Goal: Information Seeking & Learning: Find specific fact

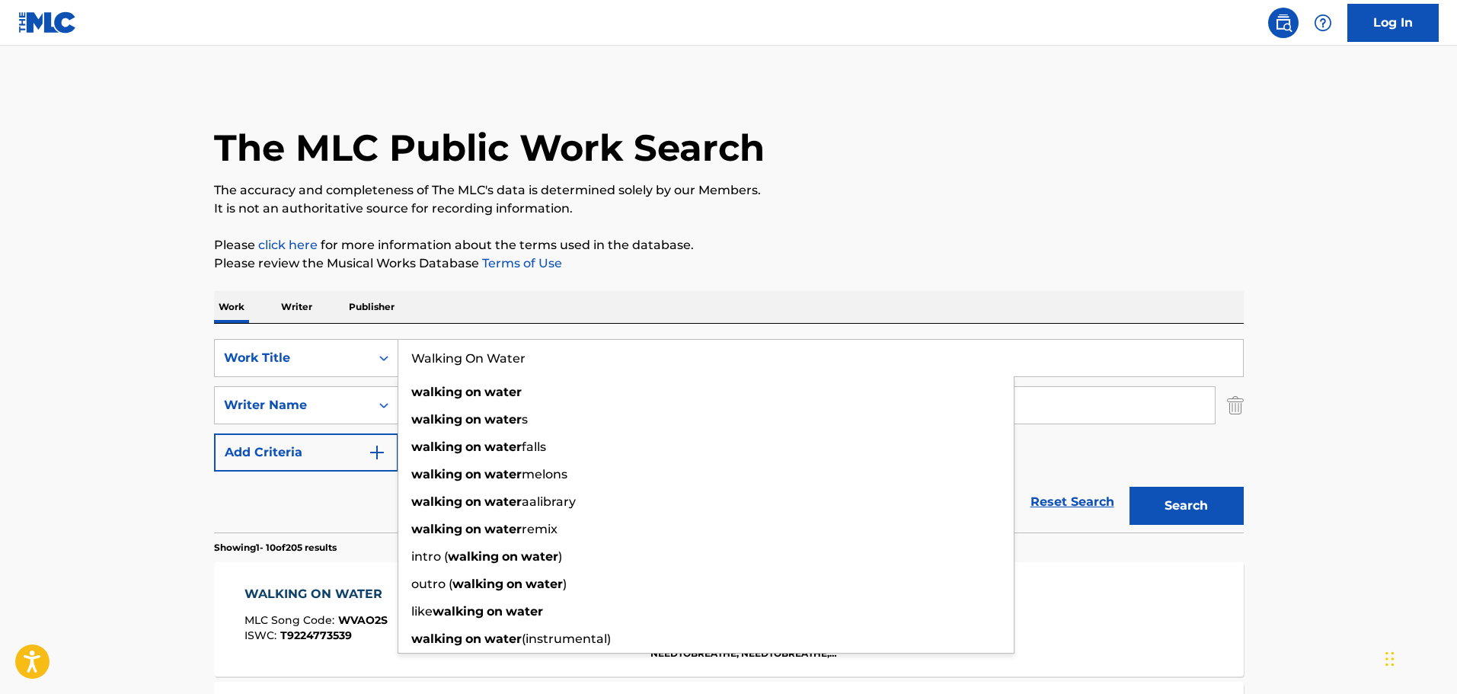
drag, startPoint x: 532, startPoint y: 362, endPoint x: 398, endPoint y: 360, distance: 134.1
click at [398, 360] on input "Walking On Water" at bounding box center [820, 358] width 845 height 37
paste input "[DEMOGRAPHIC_DATA] Of the Open Arms"
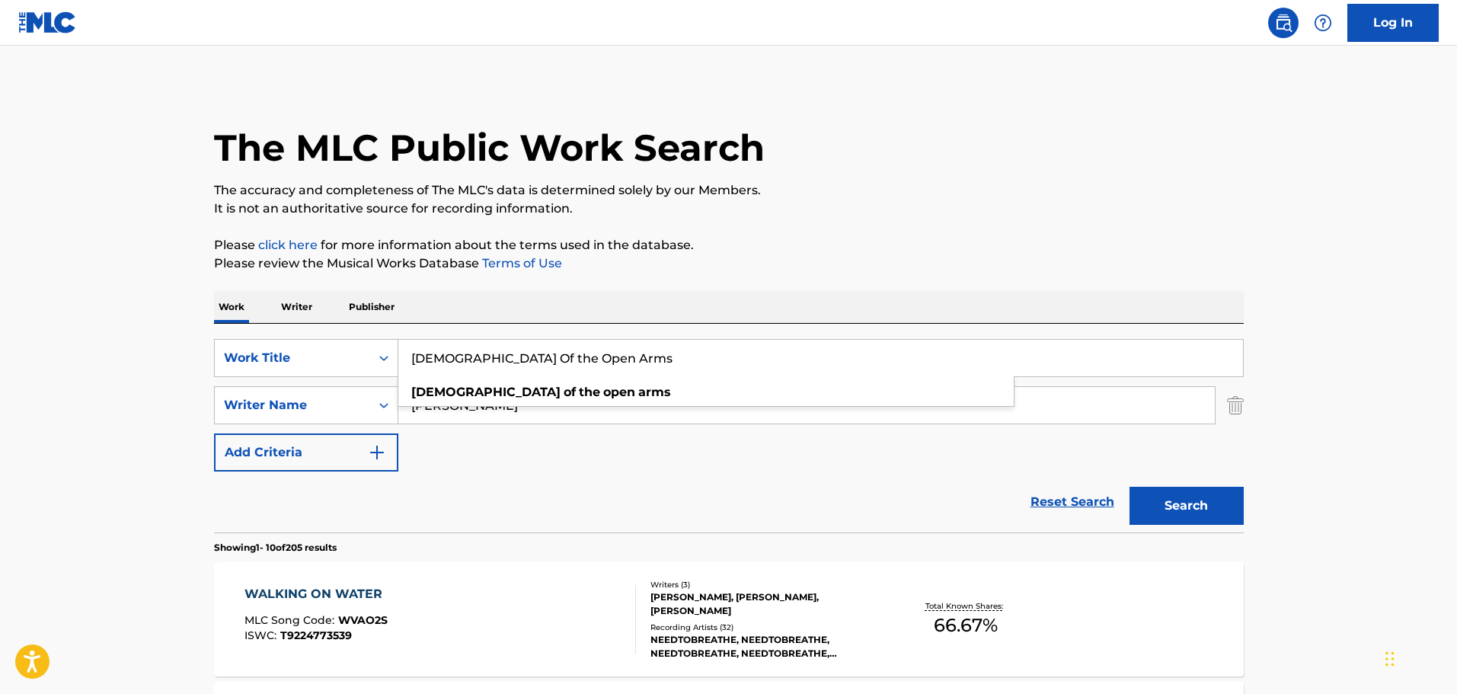
type input "[DEMOGRAPHIC_DATA] Of the Open Arms"
click at [866, 237] on p "Please click here for more information about the terms used in the database." at bounding box center [729, 245] width 1030 height 18
click at [1196, 513] on button "Search" at bounding box center [1187, 506] width 114 height 38
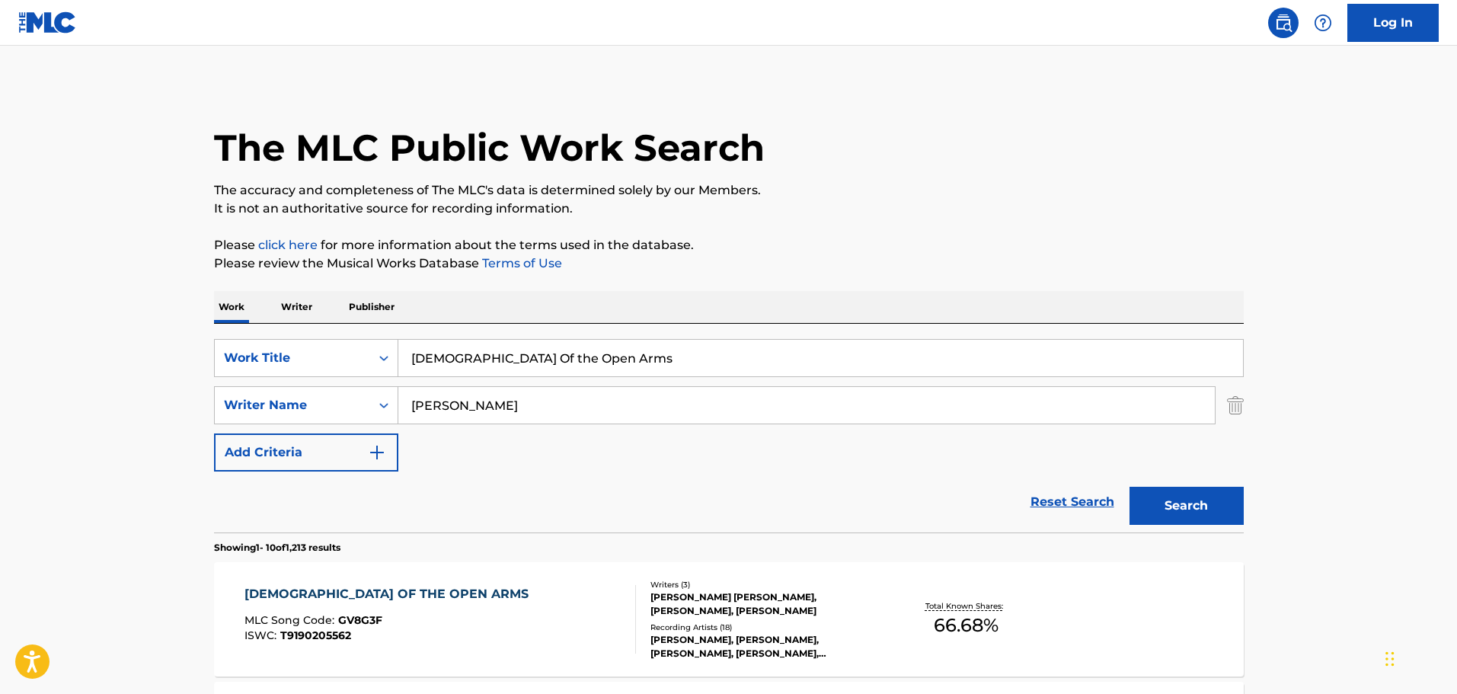
scroll to position [127, 0]
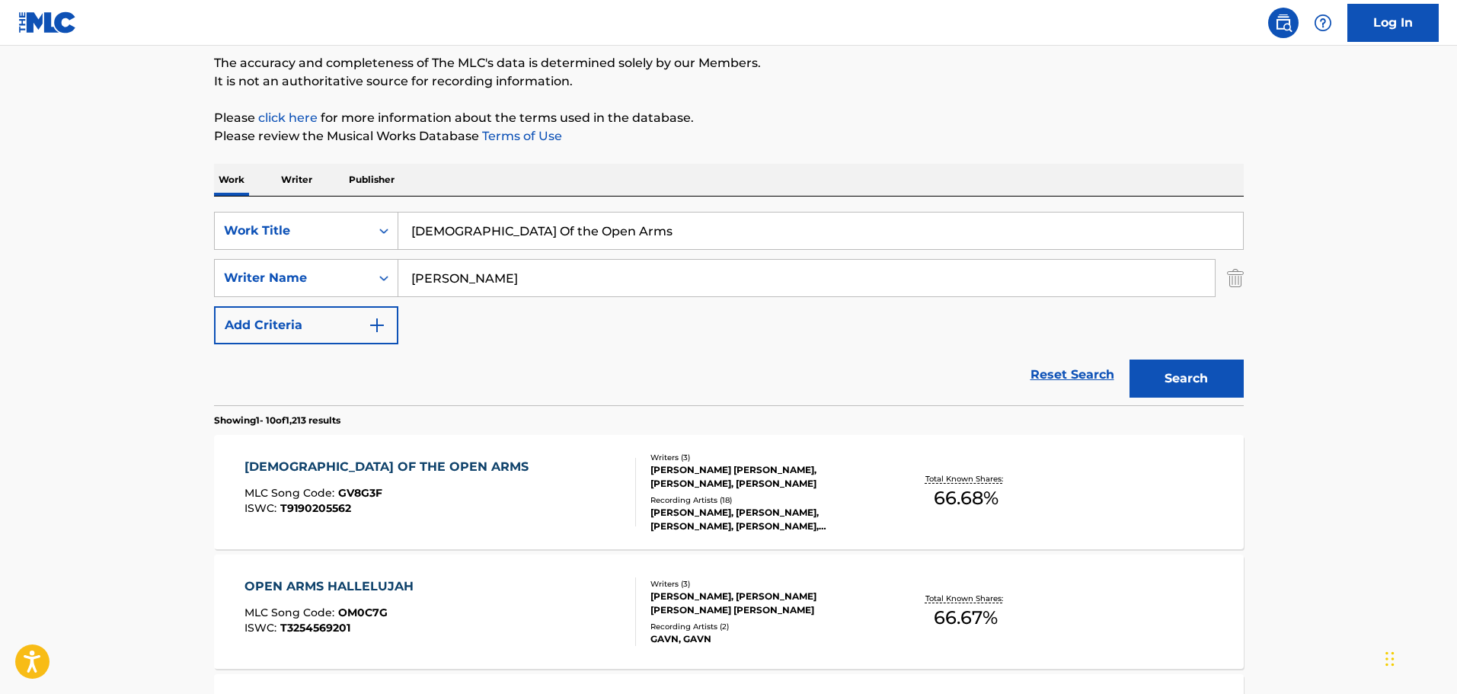
click at [750, 475] on div "[PERSON_NAME] [PERSON_NAME], [PERSON_NAME], [PERSON_NAME]" at bounding box center [766, 476] width 230 height 27
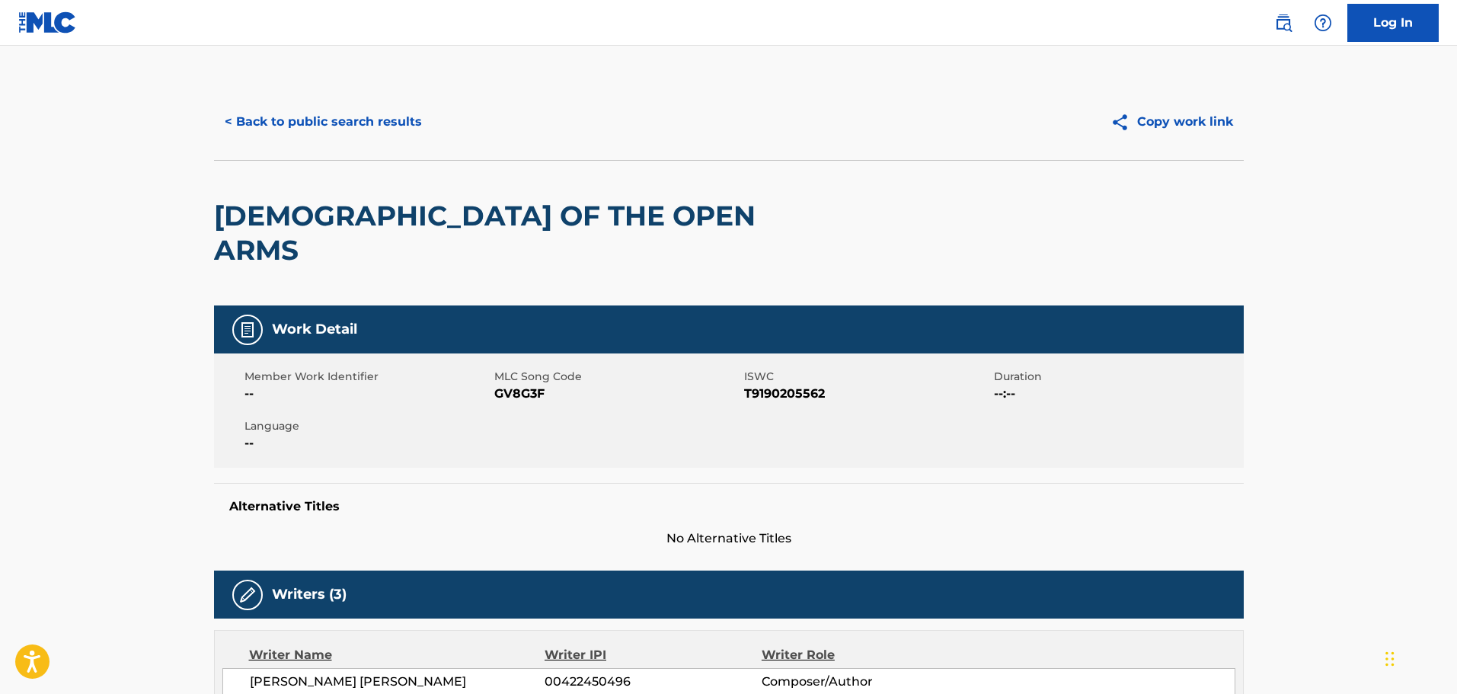
click at [350, 117] on button "< Back to public search results" at bounding box center [323, 122] width 219 height 38
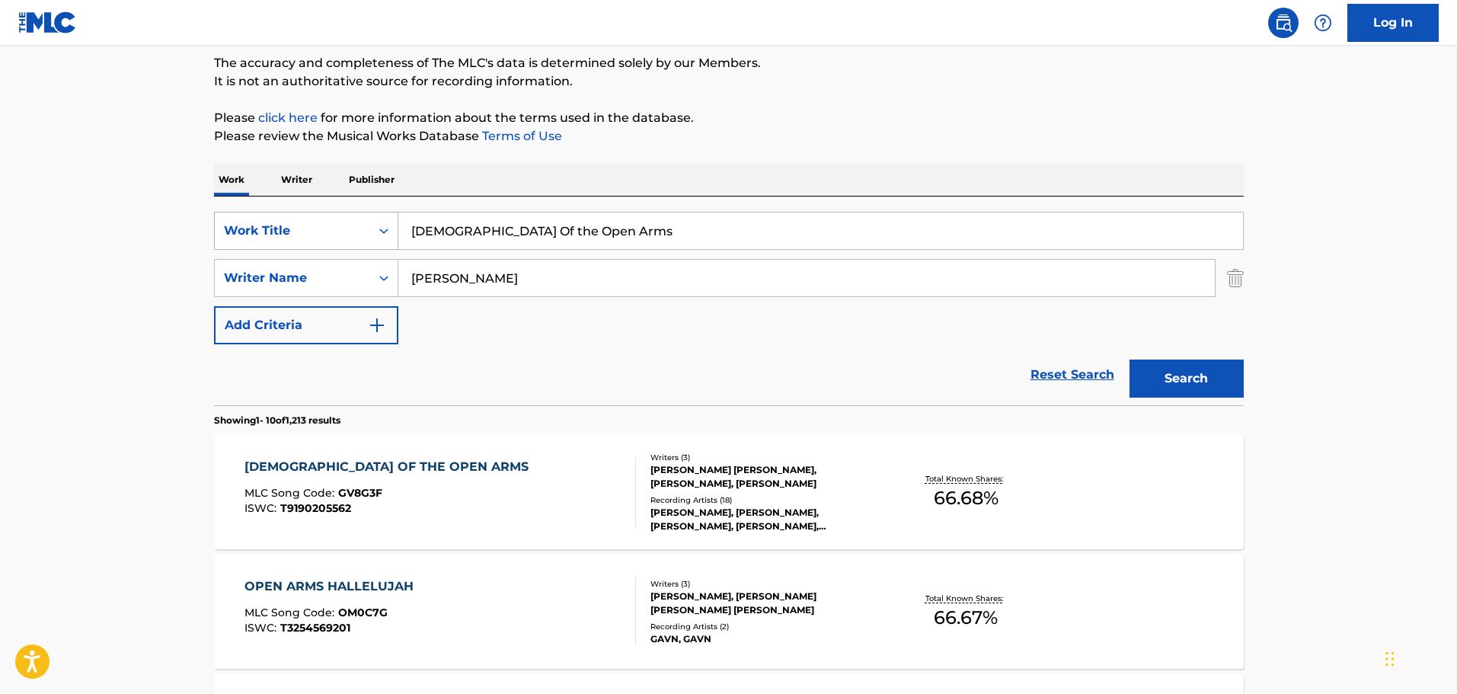
drag, startPoint x: 602, startPoint y: 232, endPoint x: 306, endPoint y: 227, distance: 295.6
click at [306, 227] on div "SearchWithCriteria813bb5c0-eca0-4a06-94d2-08e386281571 Work Title God Of the Op…" at bounding box center [729, 231] width 1030 height 38
paste input "No Other Name"
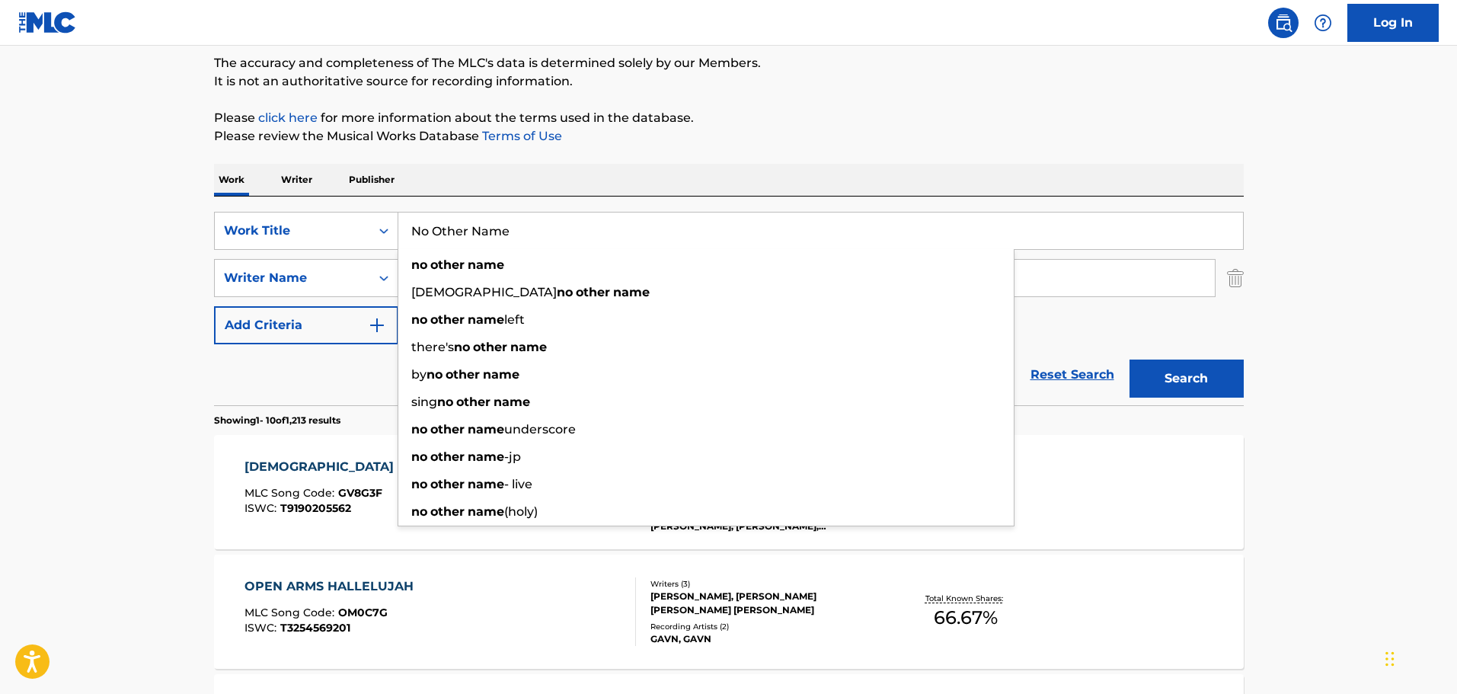
type input "No Other Name"
click at [1201, 385] on button "Search" at bounding box center [1187, 379] width 114 height 38
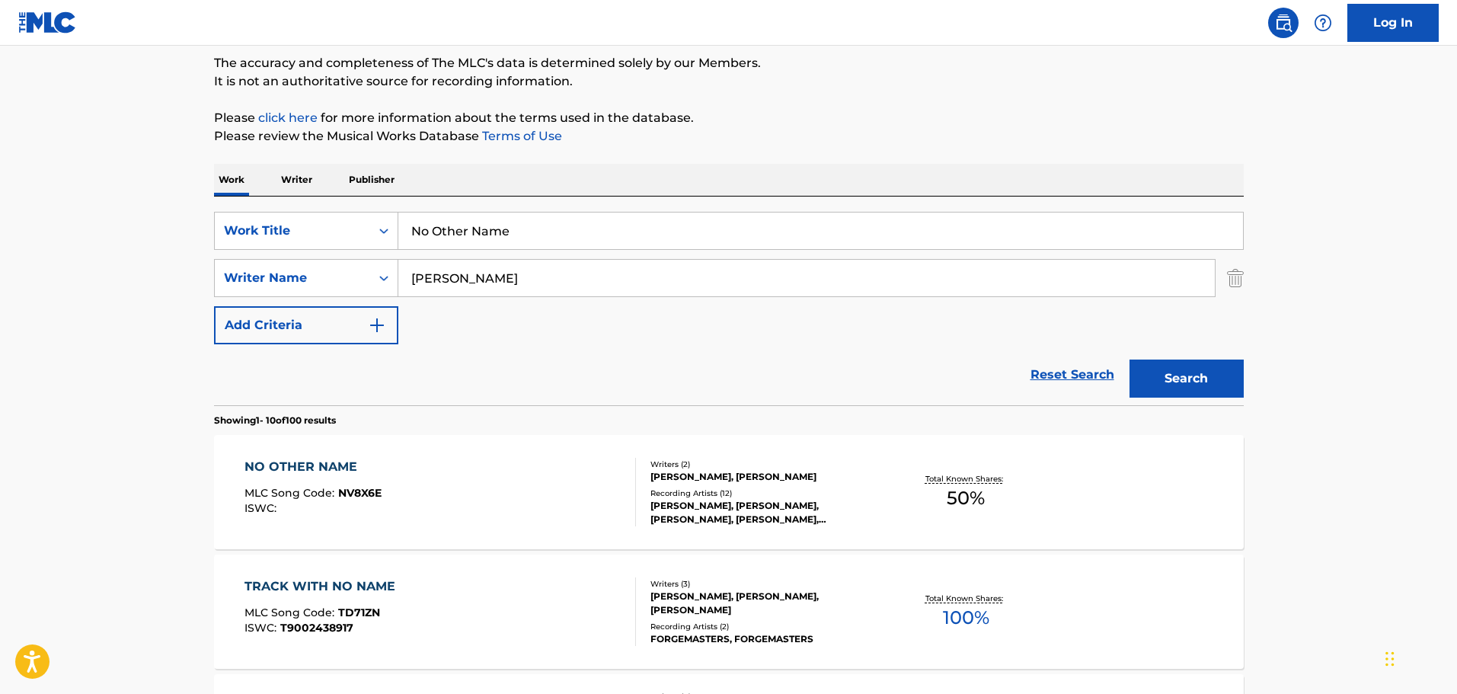
click at [699, 480] on div "[PERSON_NAME], [PERSON_NAME]" at bounding box center [766, 477] width 230 height 14
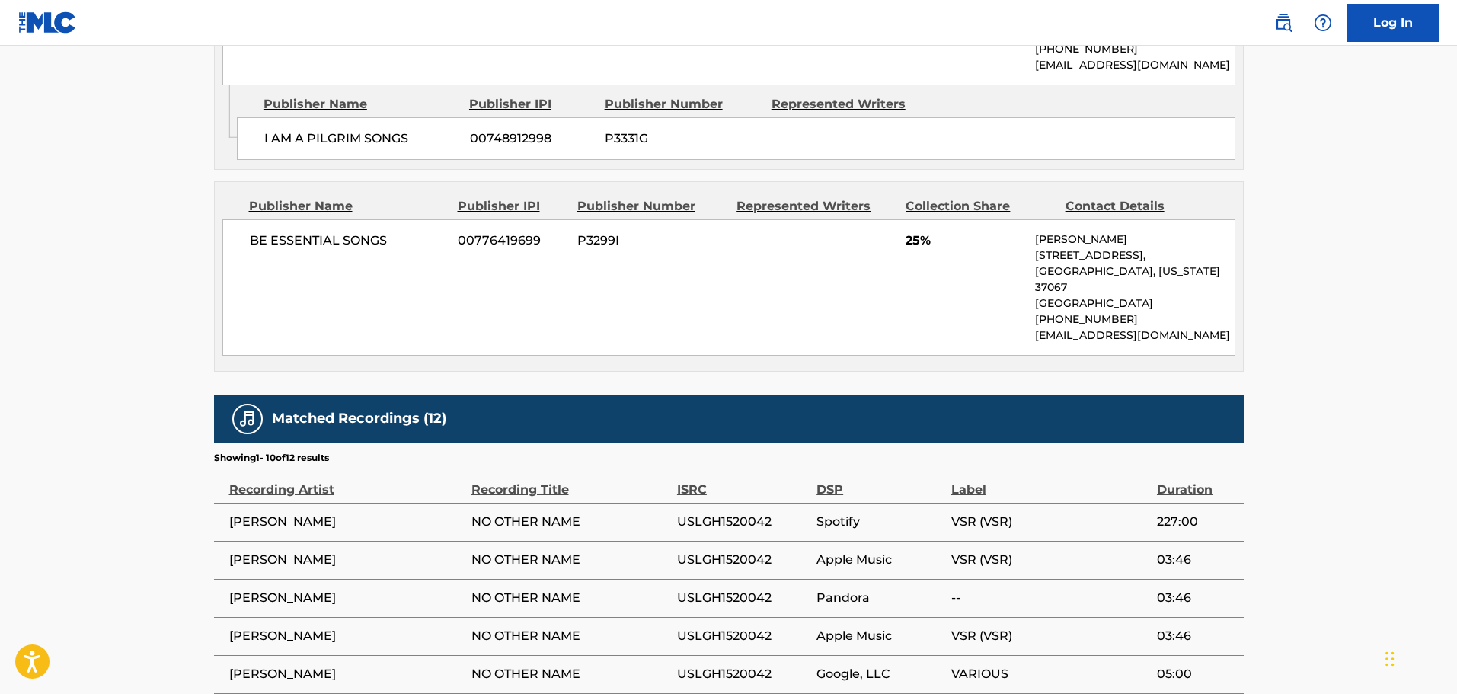
scroll to position [1015, 0]
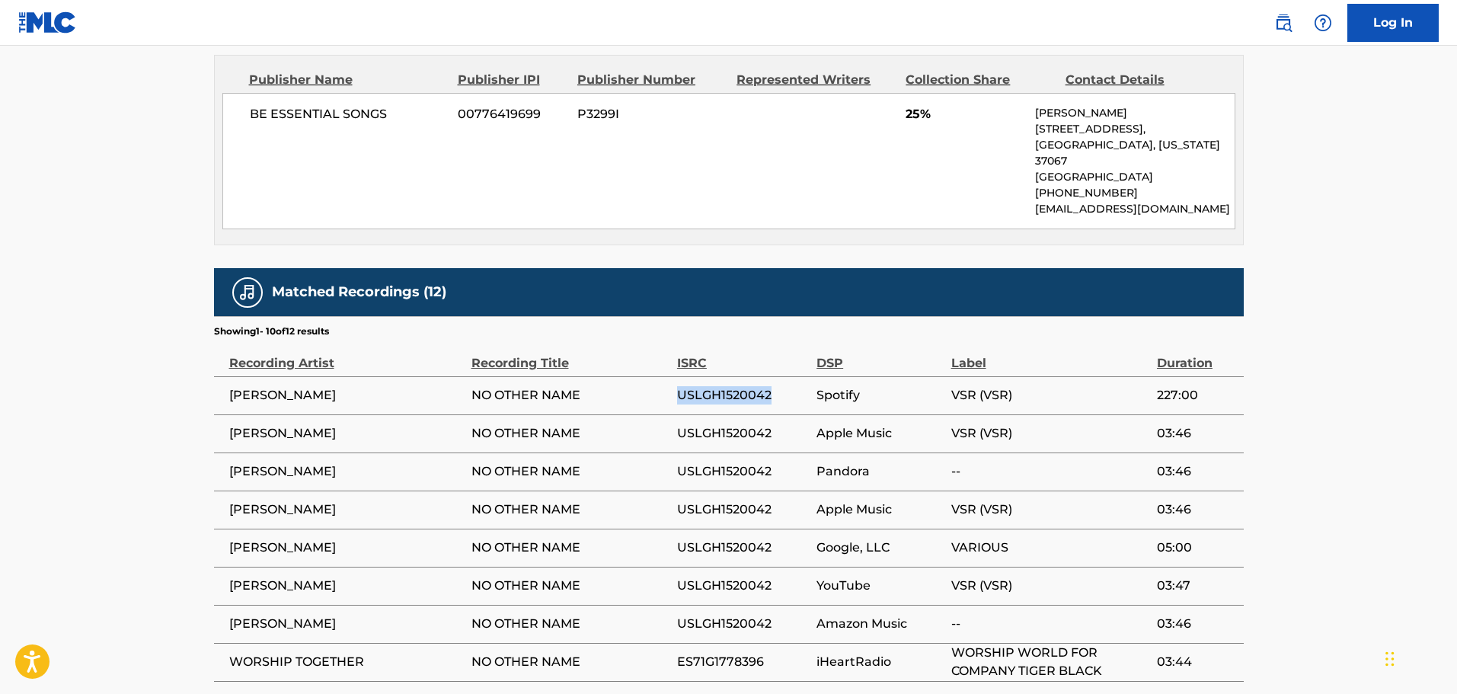
drag, startPoint x: 772, startPoint y: 393, endPoint x: 625, endPoint y: 394, distance: 147.0
click at [625, 394] on tr "[PERSON_NAME] NO OTHER NAME USLGH1520042 Spotify VSR (VSR) 227:00" at bounding box center [729, 395] width 1030 height 38
copy tr "USLGH1520042"
drag, startPoint x: 322, startPoint y: 401, endPoint x: 225, endPoint y: 400, distance: 96.7
click at [225, 400] on td "[PERSON_NAME]" at bounding box center [342, 395] width 257 height 38
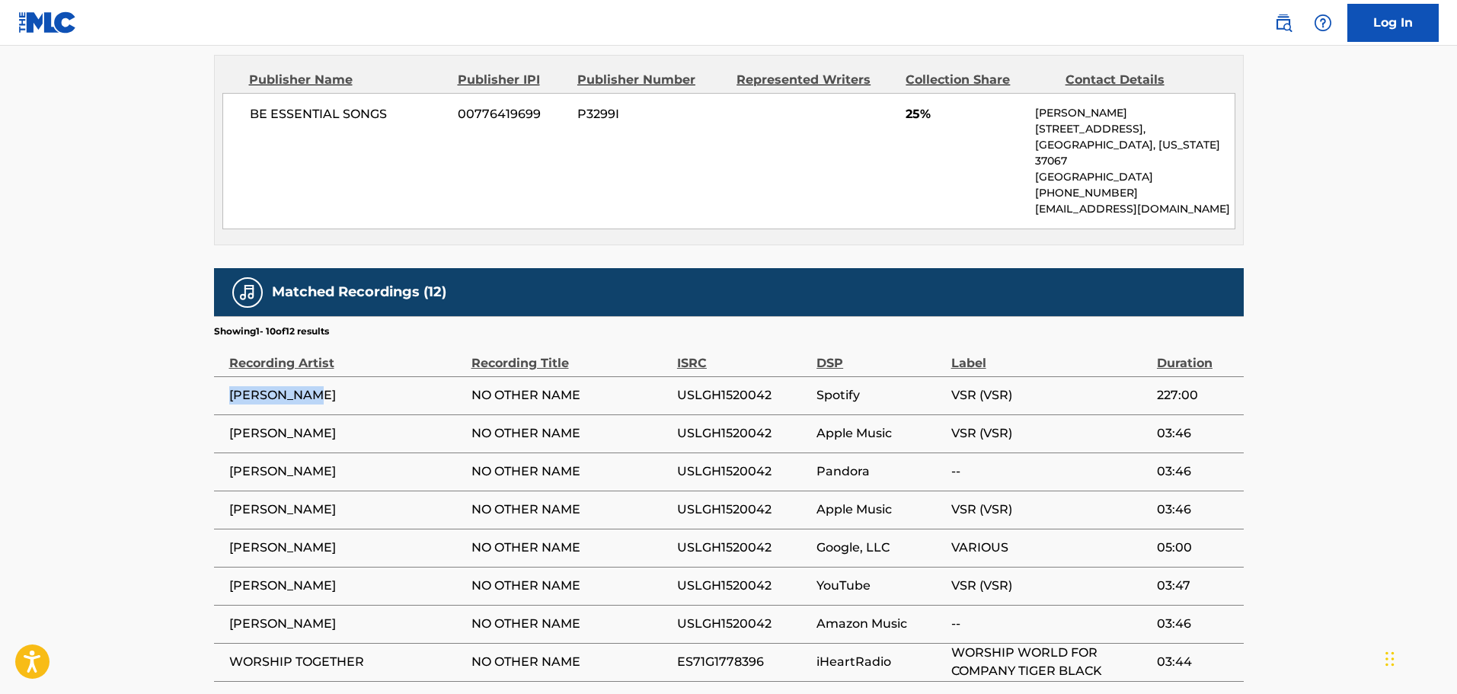
copy span "[PERSON_NAME]"
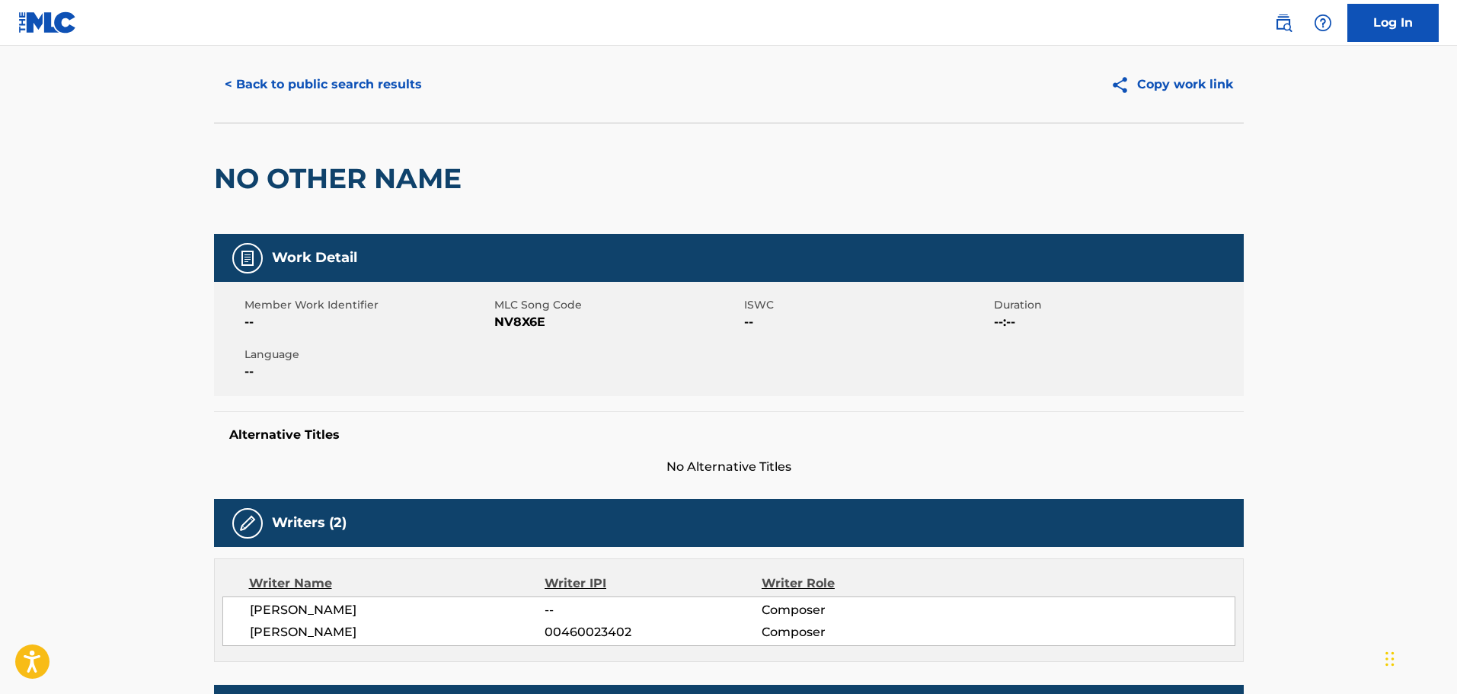
scroll to position [0, 0]
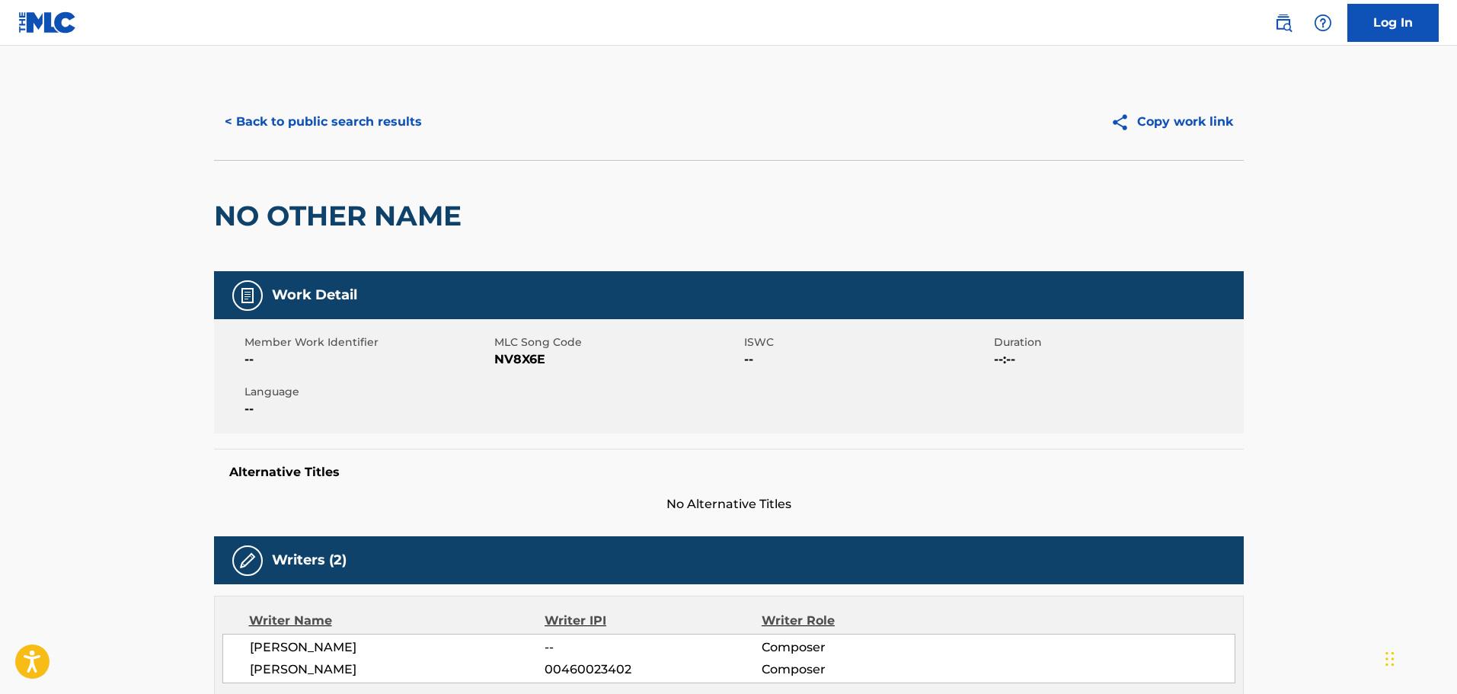
click at [322, 115] on button "< Back to public search results" at bounding box center [323, 122] width 219 height 38
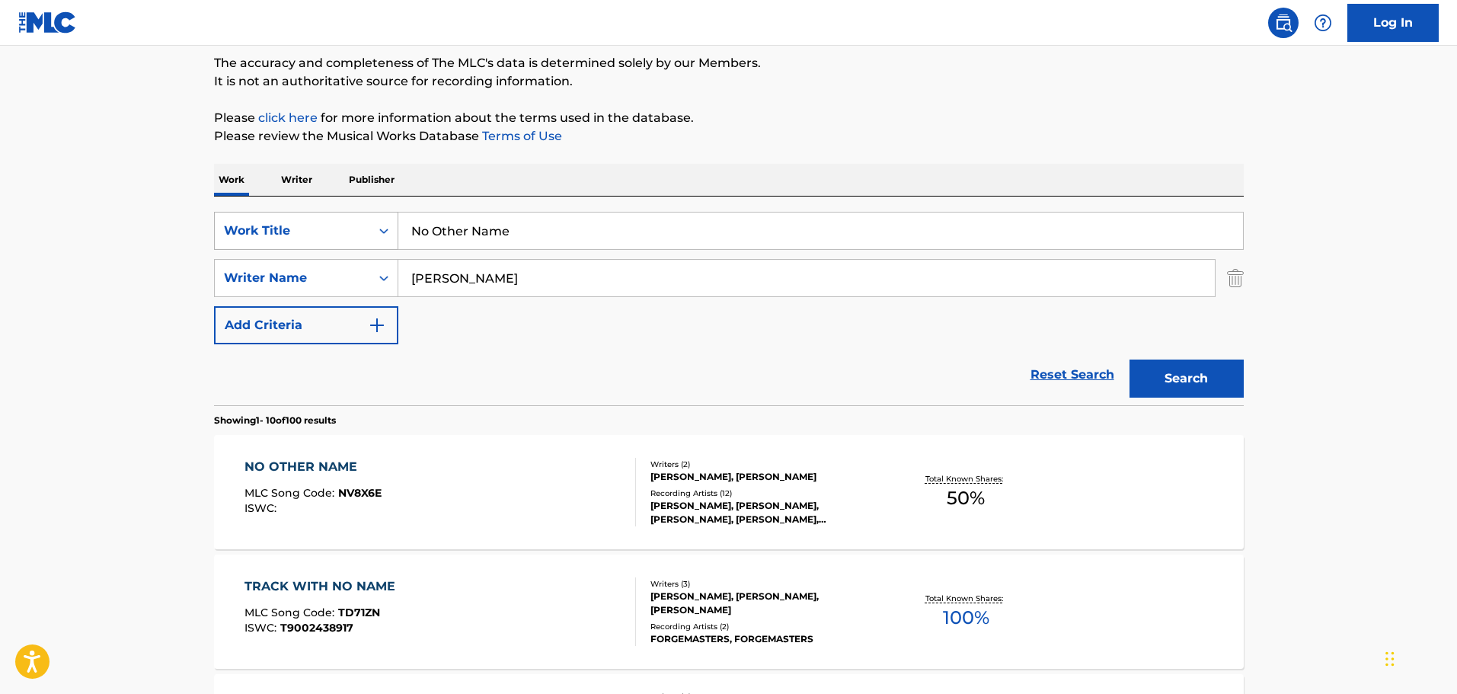
drag, startPoint x: 514, startPoint y: 239, endPoint x: 380, endPoint y: 239, distance: 134.1
click at [380, 239] on div "SearchWithCriteria813bb5c0-eca0-4a06-94d2-08e386281571 Work Title No Other Name" at bounding box center [729, 231] width 1030 height 38
paste input "thing Can Separat"
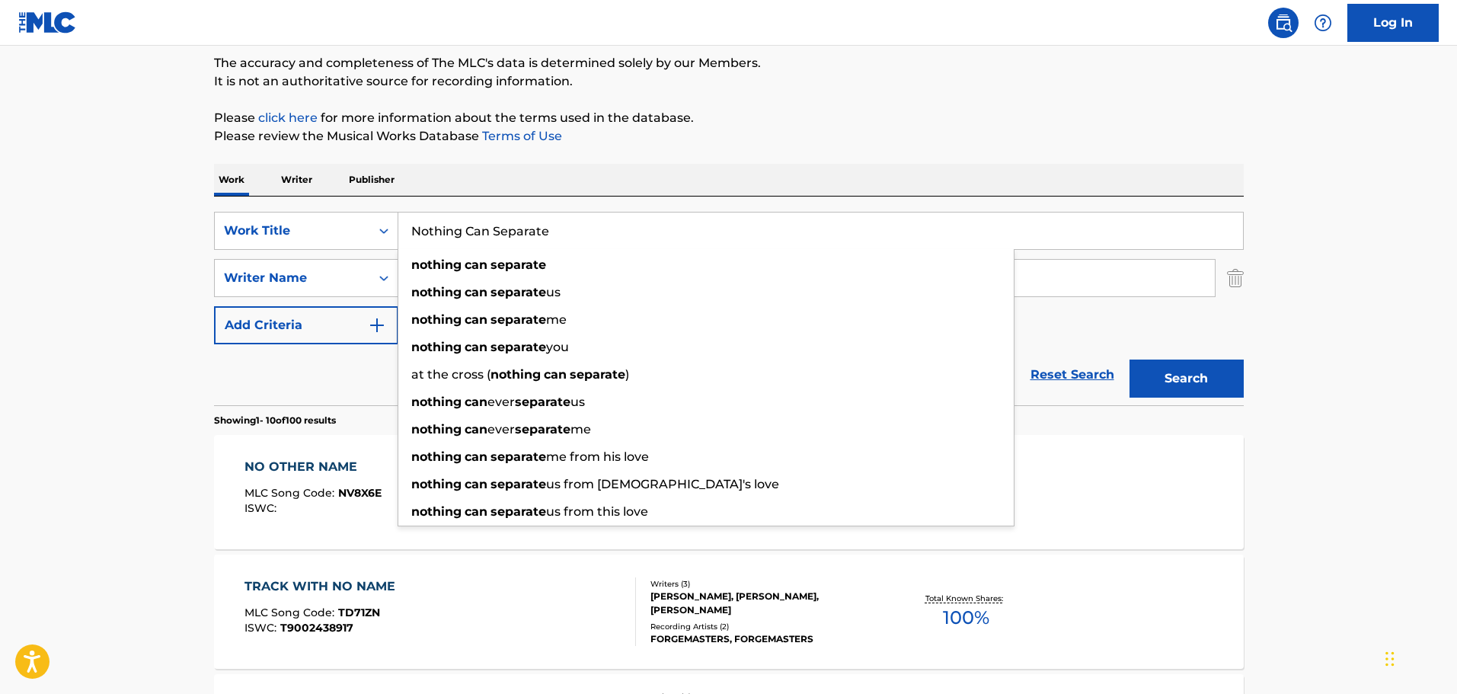
type input "Nothing Can Separate"
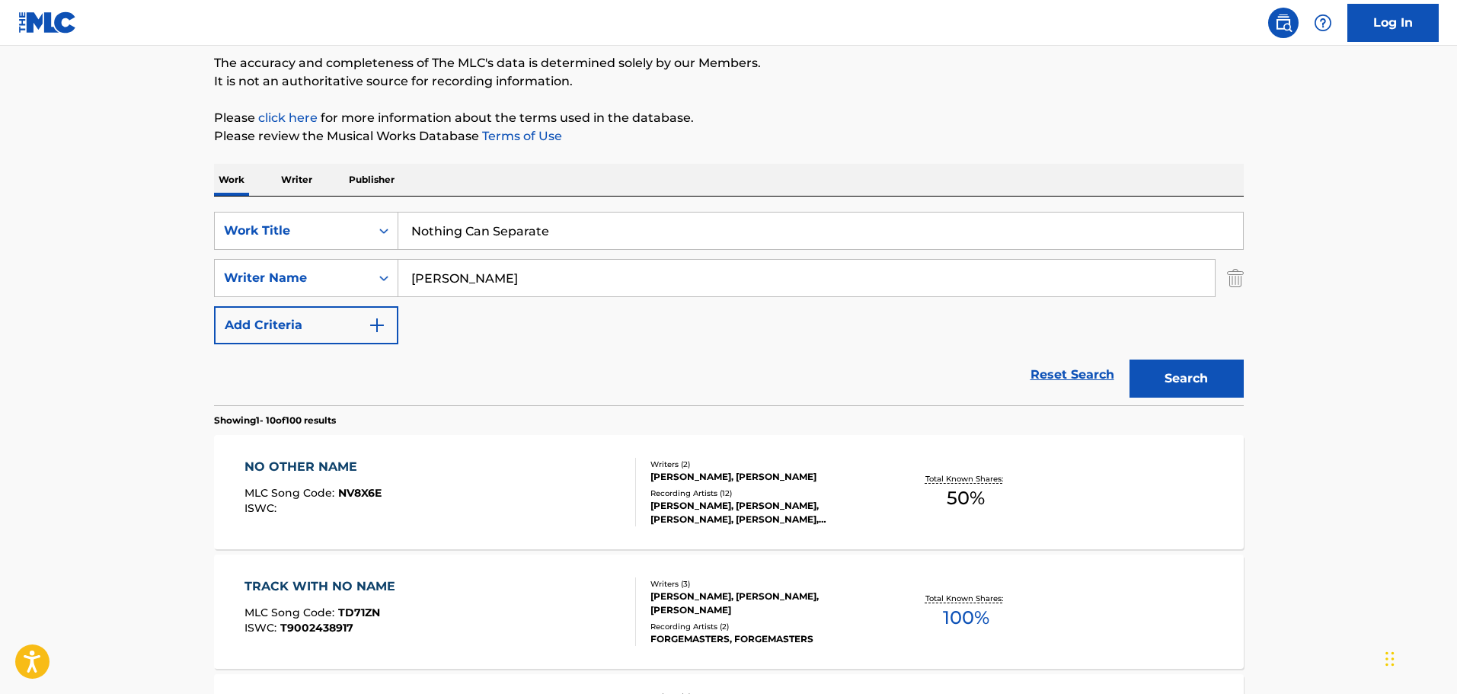
click at [1207, 373] on button "Search" at bounding box center [1187, 379] width 114 height 38
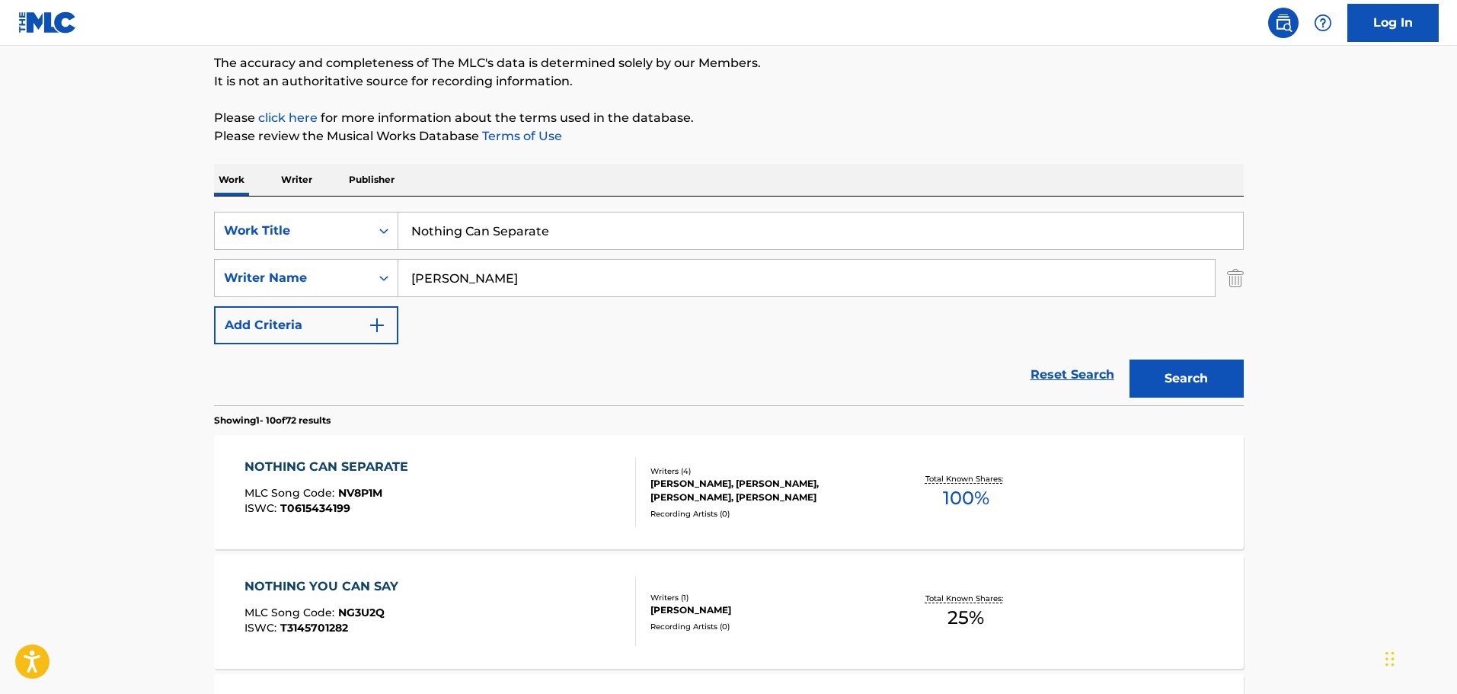
click at [705, 495] on div "[PERSON_NAME], [PERSON_NAME], [PERSON_NAME], [PERSON_NAME]" at bounding box center [766, 490] width 230 height 27
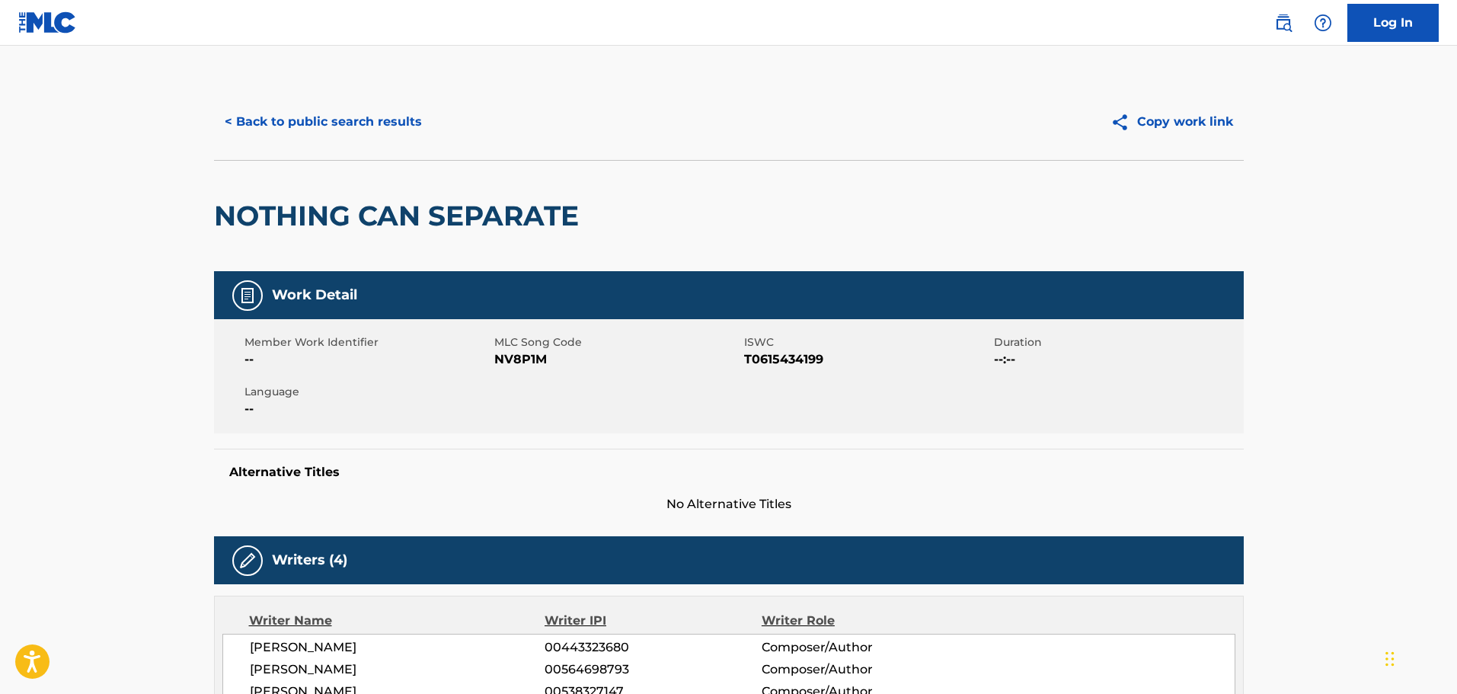
click at [289, 112] on button "< Back to public search results" at bounding box center [323, 122] width 219 height 38
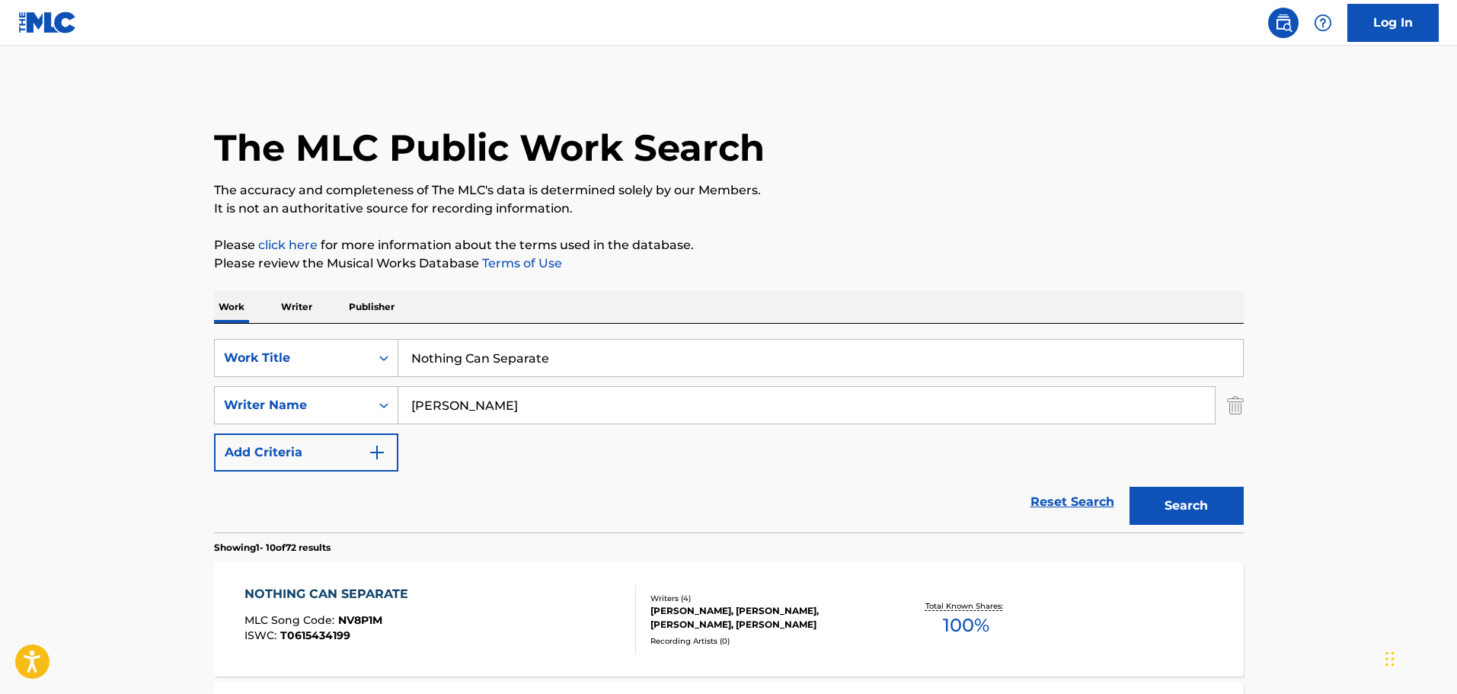
scroll to position [127, 0]
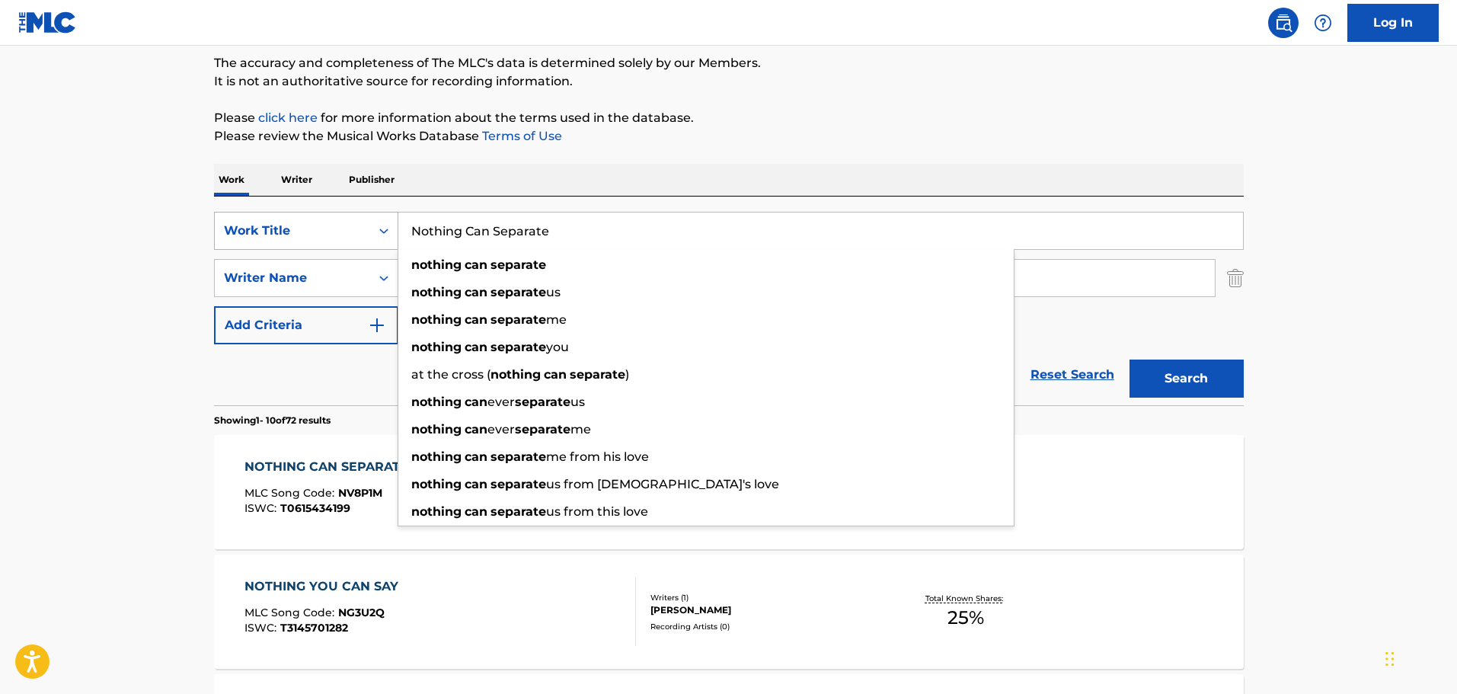
drag, startPoint x: 574, startPoint y: 230, endPoint x: 264, endPoint y: 225, distance: 309.3
click at [264, 225] on div "SearchWithCriteria813bb5c0-eca0-4a06-94d2-08e386281571 Work Title Nothing Can S…" at bounding box center [729, 231] width 1030 height 38
paste input "Shepherd"
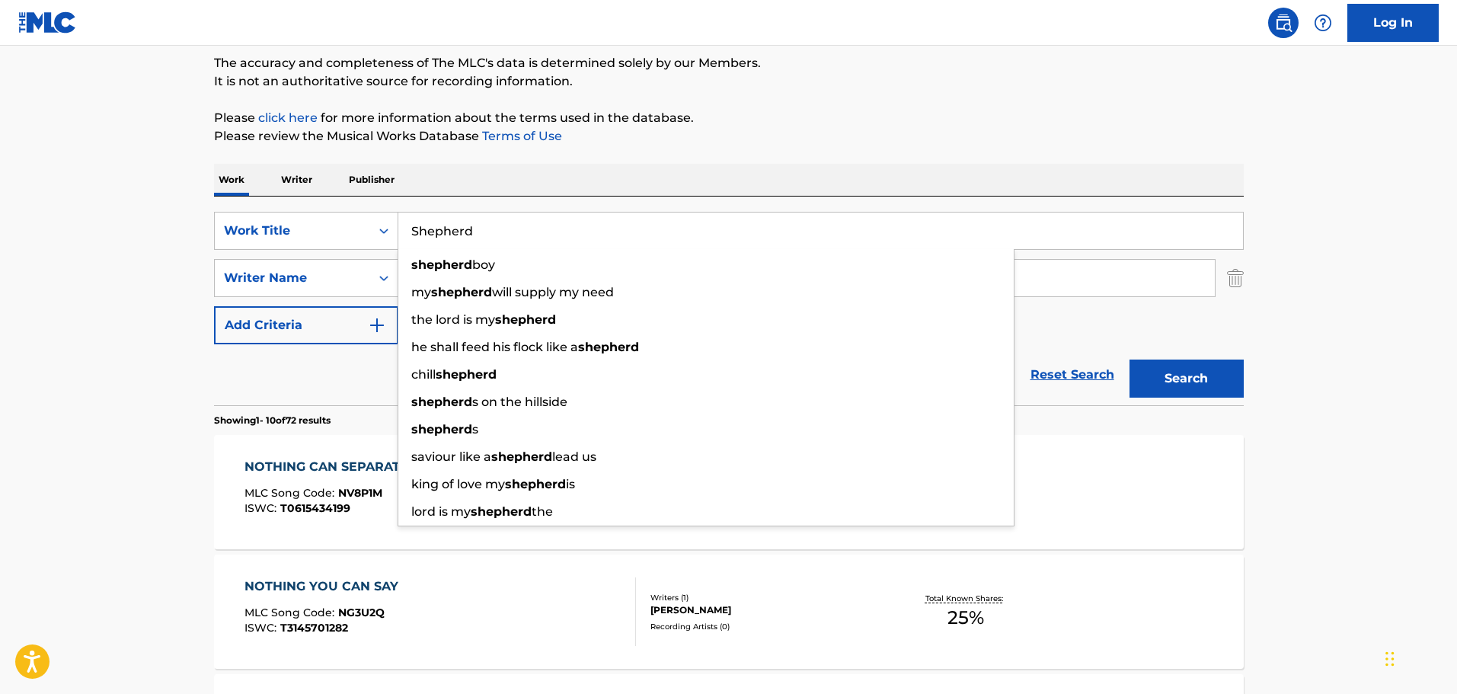
type input "Shepherd"
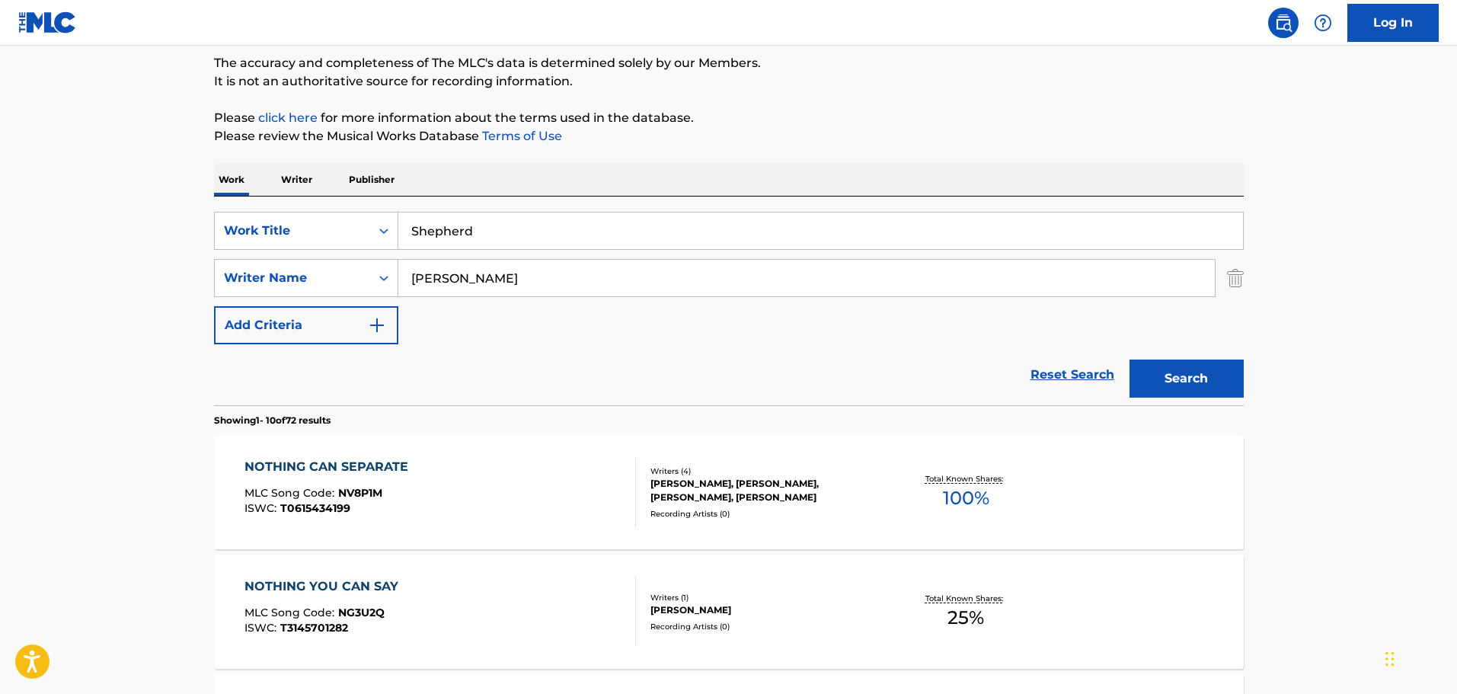
click at [1185, 380] on button "Search" at bounding box center [1187, 379] width 114 height 38
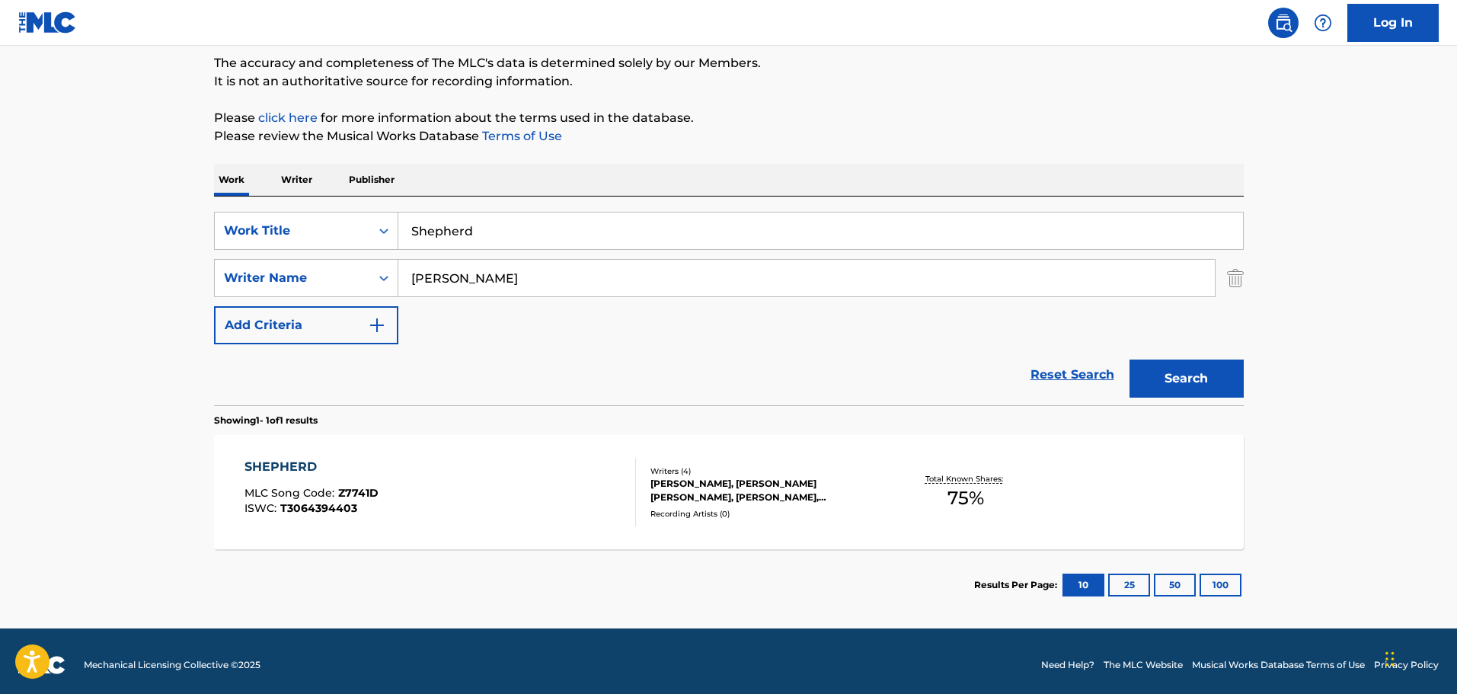
click at [678, 491] on div "[PERSON_NAME], [PERSON_NAME] [PERSON_NAME], [PERSON_NAME], [PERSON_NAME]" at bounding box center [766, 490] width 230 height 27
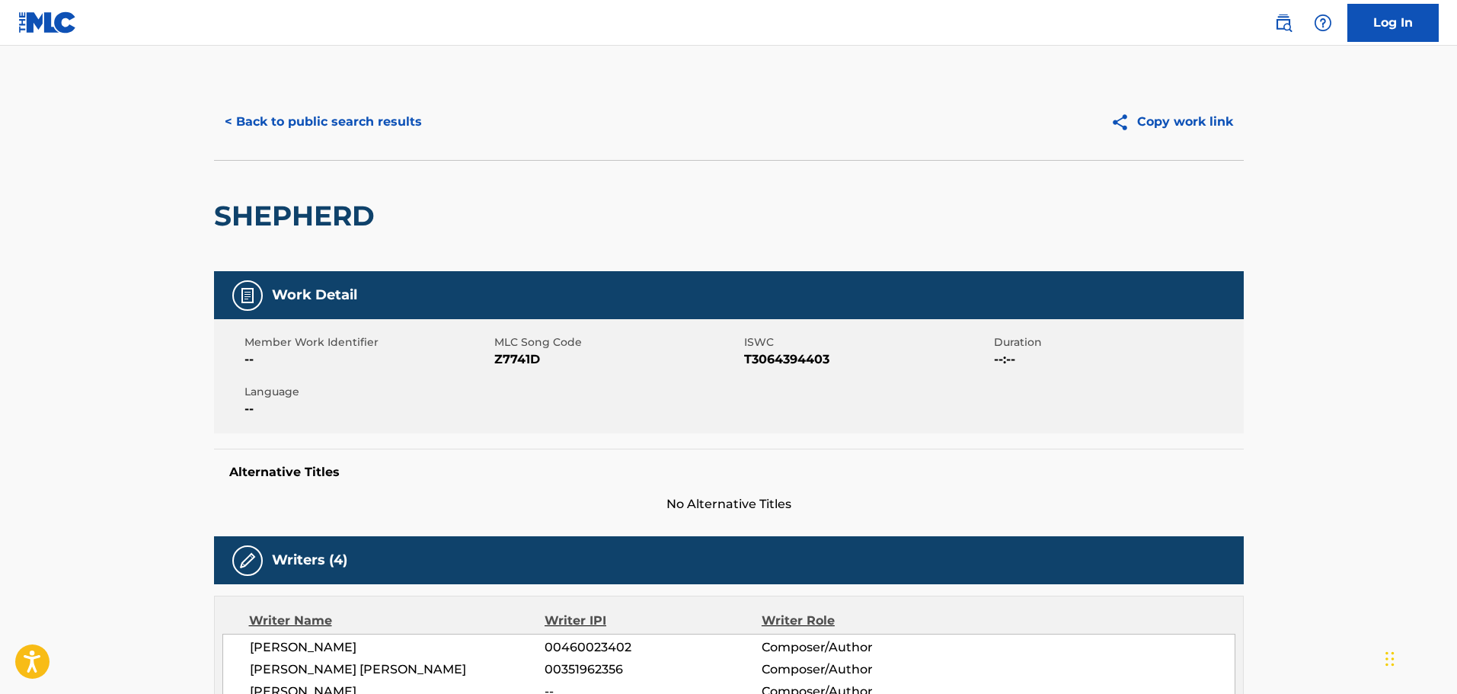
click at [343, 126] on button "< Back to public search results" at bounding box center [323, 122] width 219 height 38
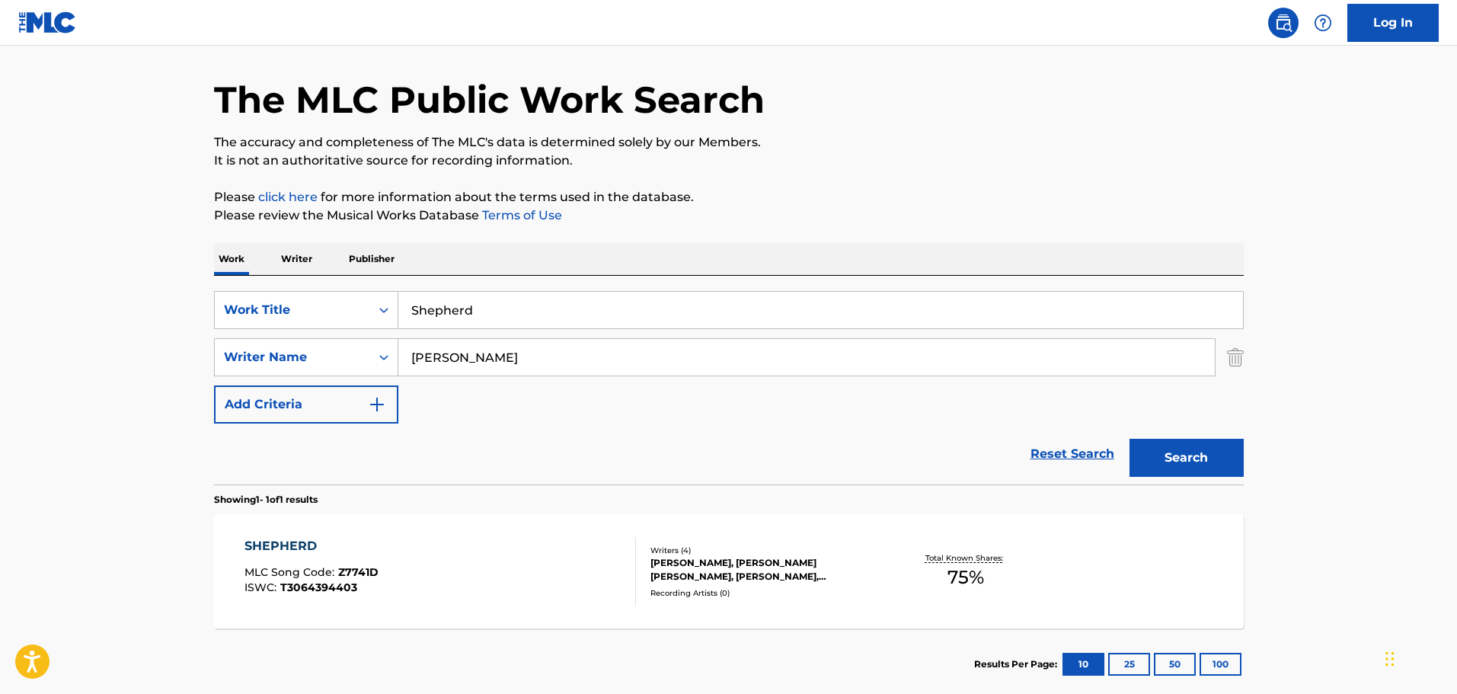
drag, startPoint x: 466, startPoint y: 318, endPoint x: 398, endPoint y: 318, distance: 67.8
click at [398, 318] on input "Shepherd" at bounding box center [820, 310] width 845 height 37
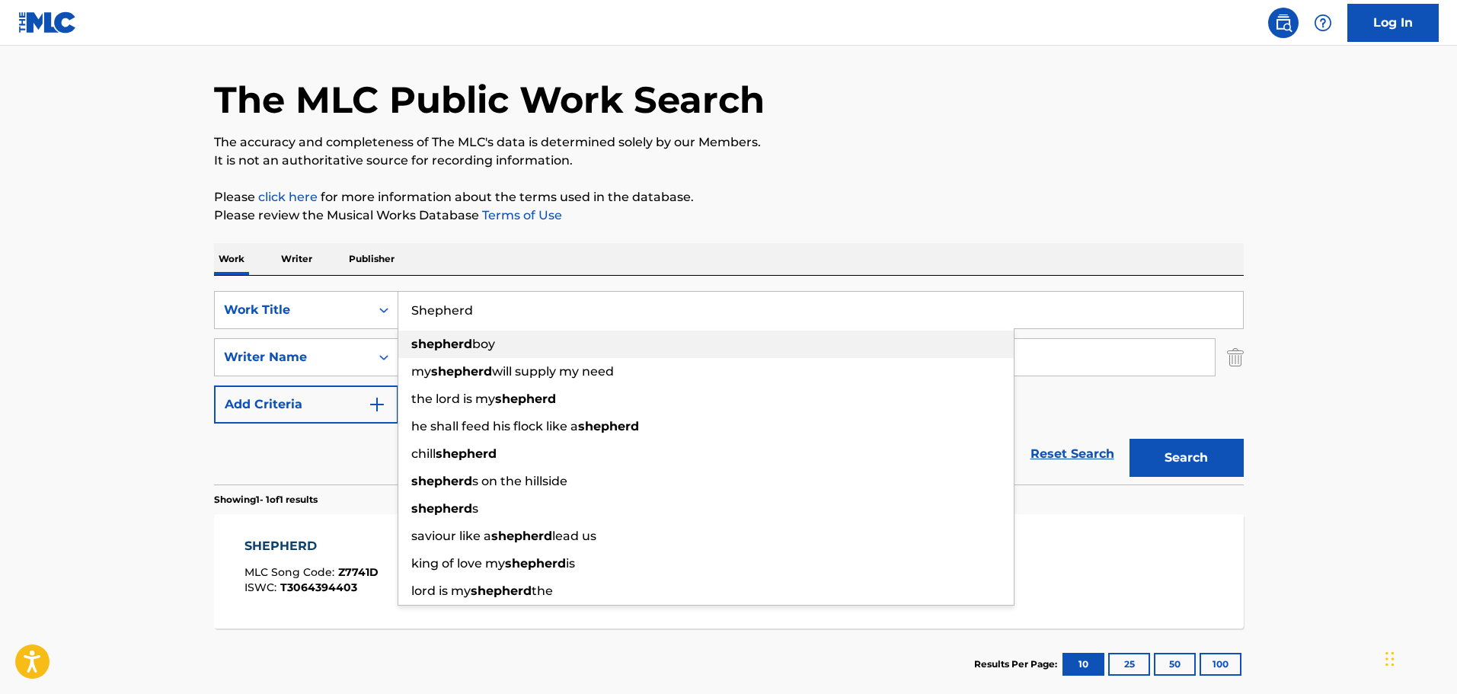
paste input "Whatever Is True"
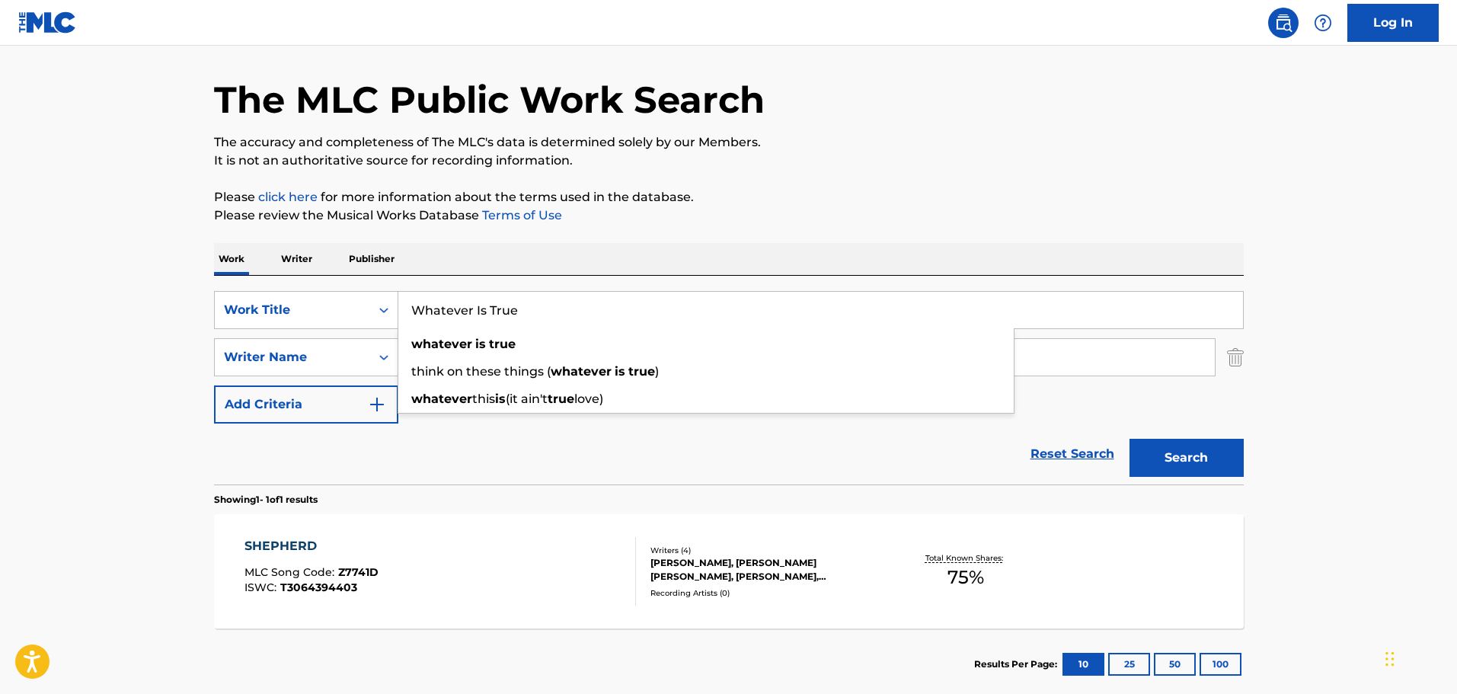
type input "Whatever Is True"
click at [1153, 437] on div "Search" at bounding box center [1183, 454] width 122 height 61
click at [1162, 445] on button "Search" at bounding box center [1187, 458] width 114 height 38
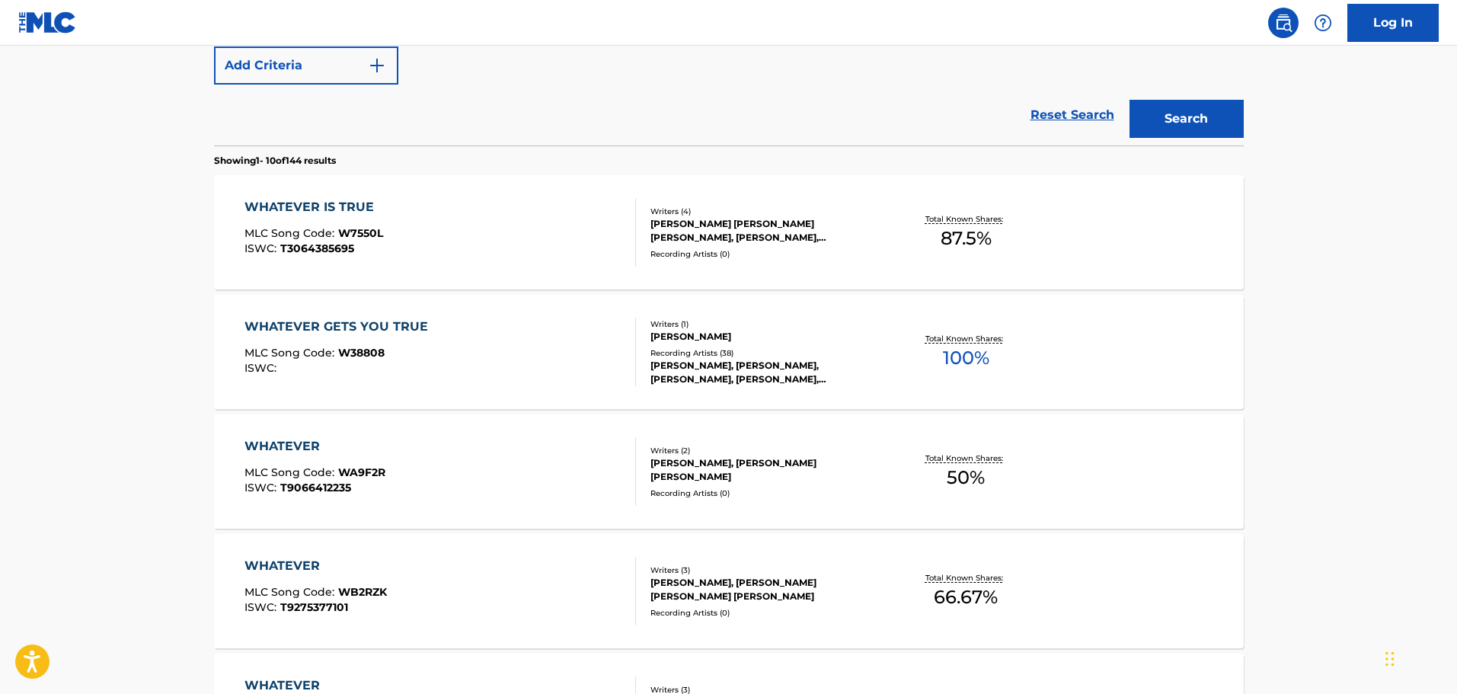
scroll to position [429, 0]
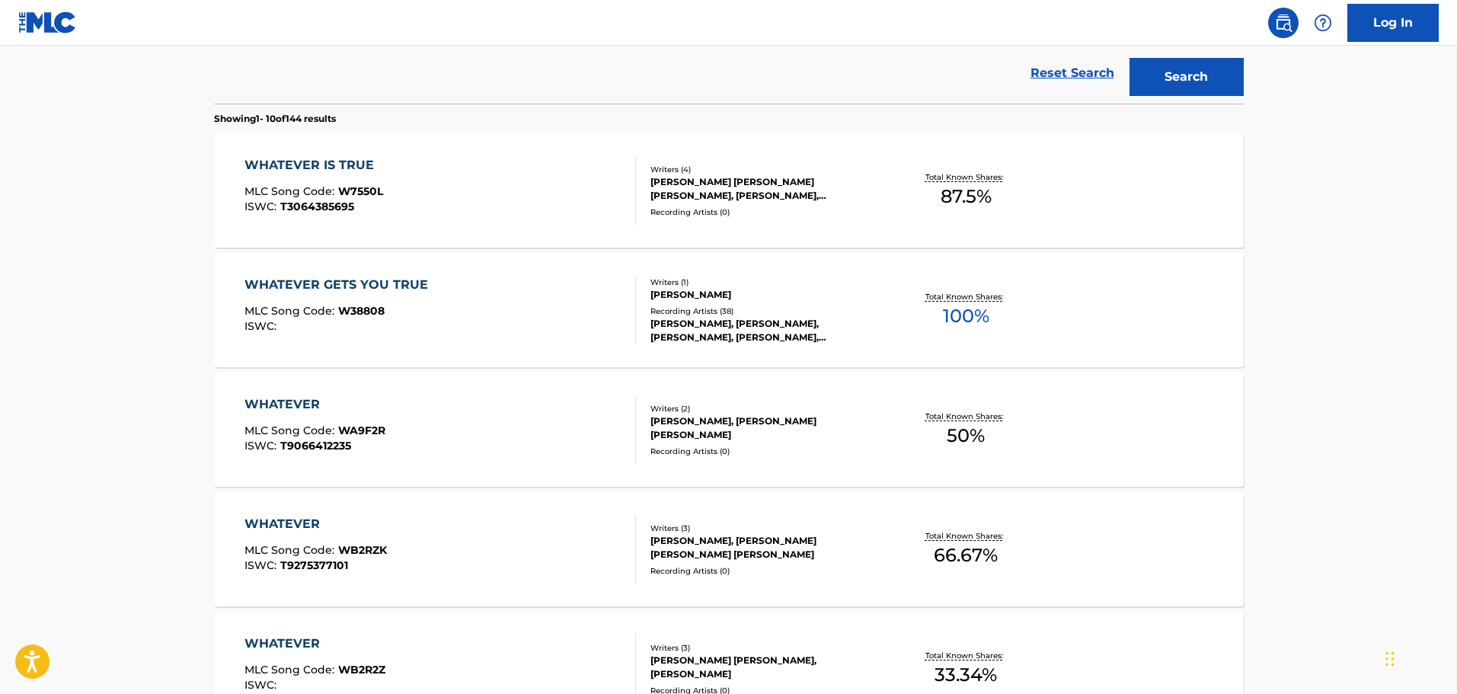
click at [677, 192] on div "[PERSON_NAME] [PERSON_NAME] [PERSON_NAME], [PERSON_NAME], [PERSON_NAME]" at bounding box center [766, 188] width 230 height 27
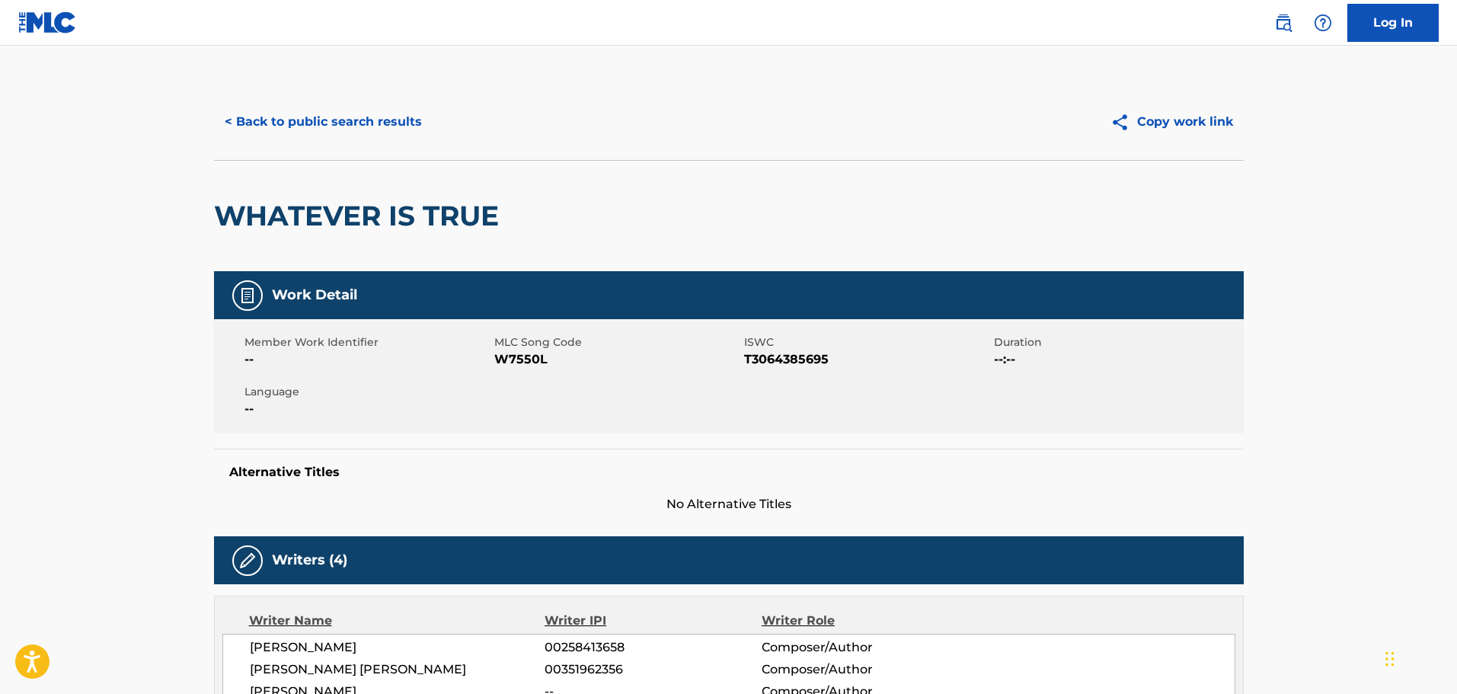
click at [309, 120] on button "< Back to public search results" at bounding box center [323, 122] width 219 height 38
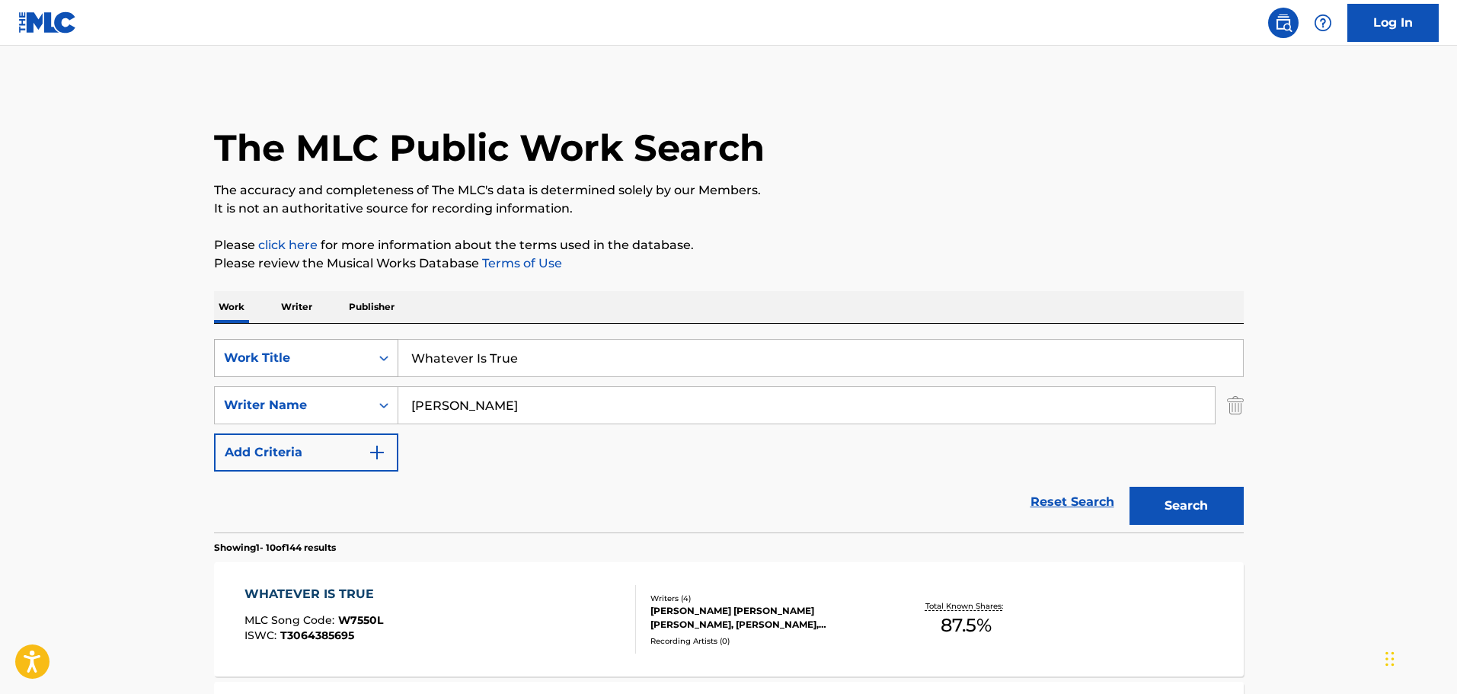
drag, startPoint x: 523, startPoint y: 374, endPoint x: 379, endPoint y: 357, distance: 145.8
click at [379, 357] on div "SearchWithCriteria813bb5c0-eca0-4a06-94d2-08e386281571 Work Title Whatever Is T…" at bounding box center [729, 358] width 1030 height 38
paste input "Close Enough To Lov"
type input "Close Enough To Love"
click at [1173, 500] on button "Search" at bounding box center [1187, 506] width 114 height 38
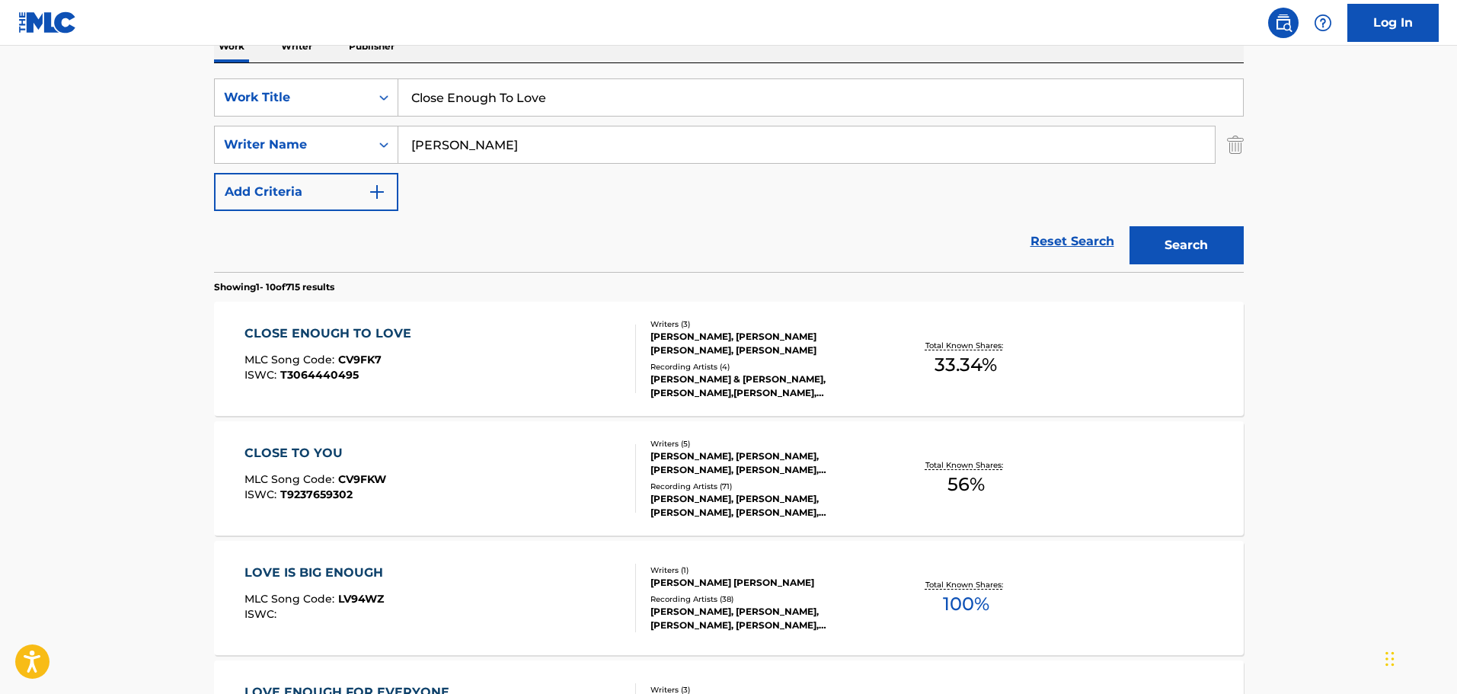
scroll to position [254, 0]
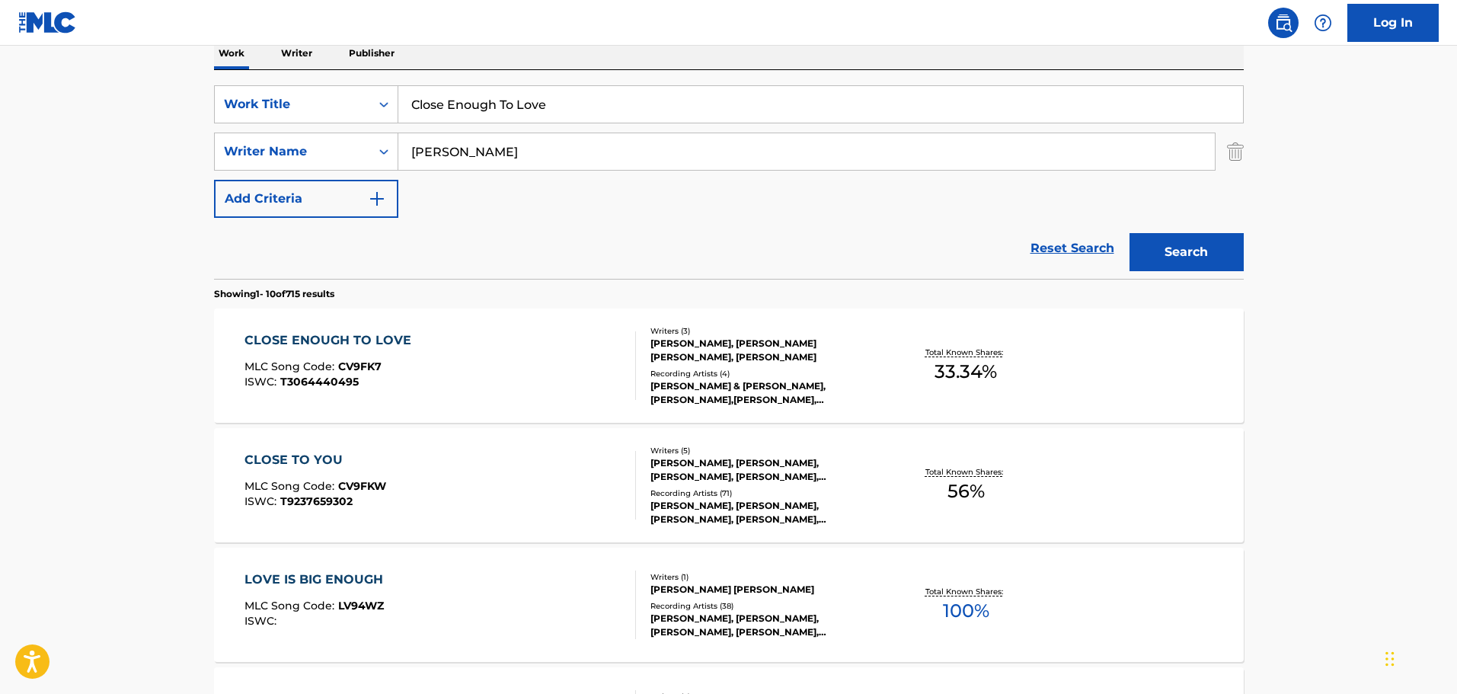
click at [742, 358] on div "[PERSON_NAME], [PERSON_NAME] [PERSON_NAME], [PERSON_NAME]" at bounding box center [766, 350] width 230 height 27
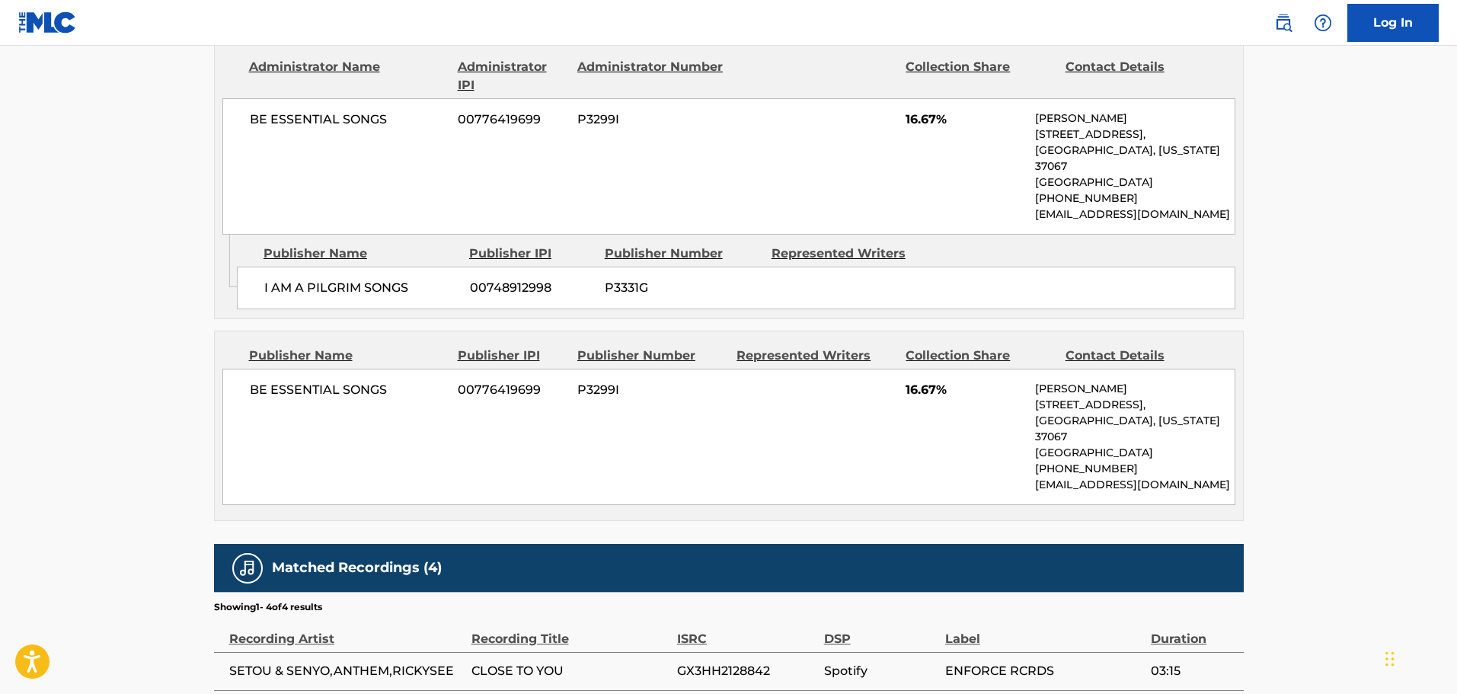
scroll to position [969, 0]
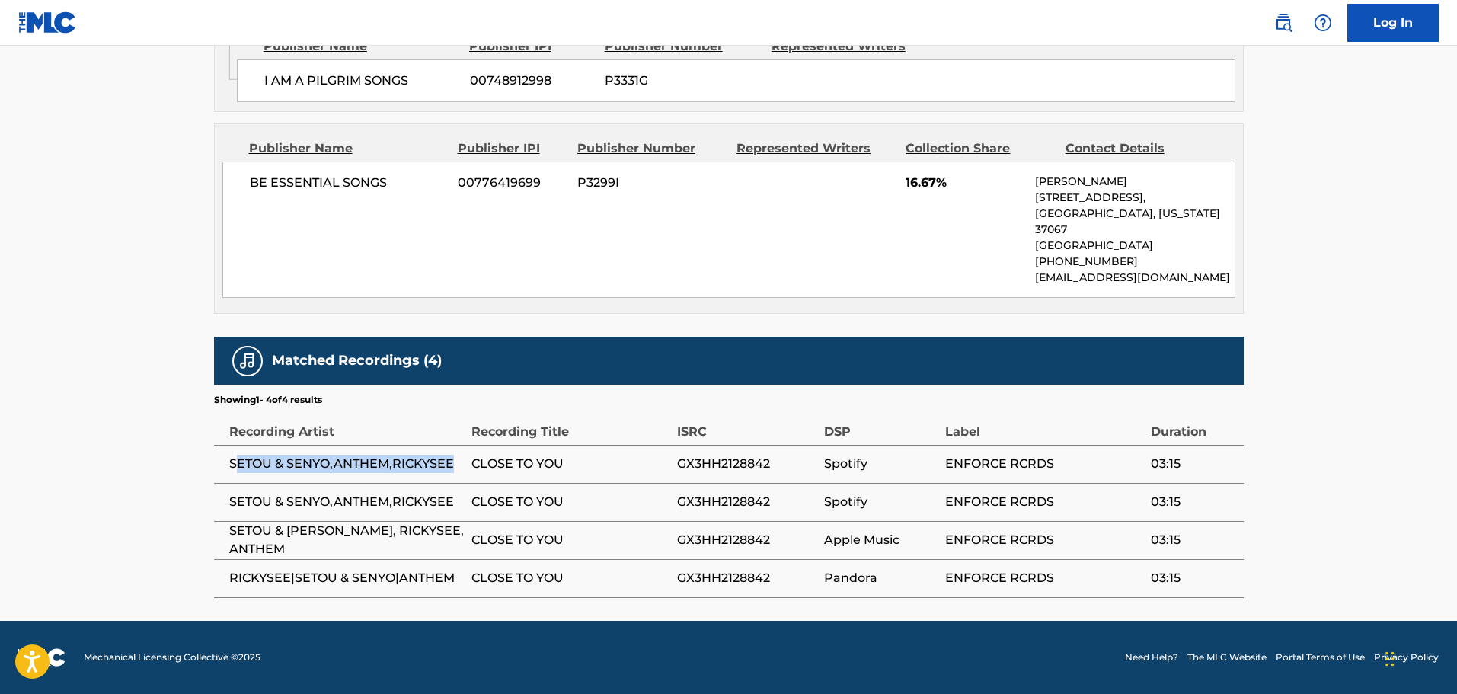
drag, startPoint x: 234, startPoint y: 465, endPoint x: 468, endPoint y: 462, distance: 234.6
click at [468, 462] on td "SETOU & SENYO,ANTHEM,RICKYSEE" at bounding box center [342, 464] width 257 height 38
click at [561, 465] on span "CLOSE TO YOU" at bounding box center [571, 464] width 198 height 18
drag, startPoint x: 230, startPoint y: 466, endPoint x: 268, endPoint y: 465, distance: 38.1
click at [268, 465] on span "SETOU & SENYO,ANTHEM,RICKYSEE" at bounding box center [346, 464] width 235 height 18
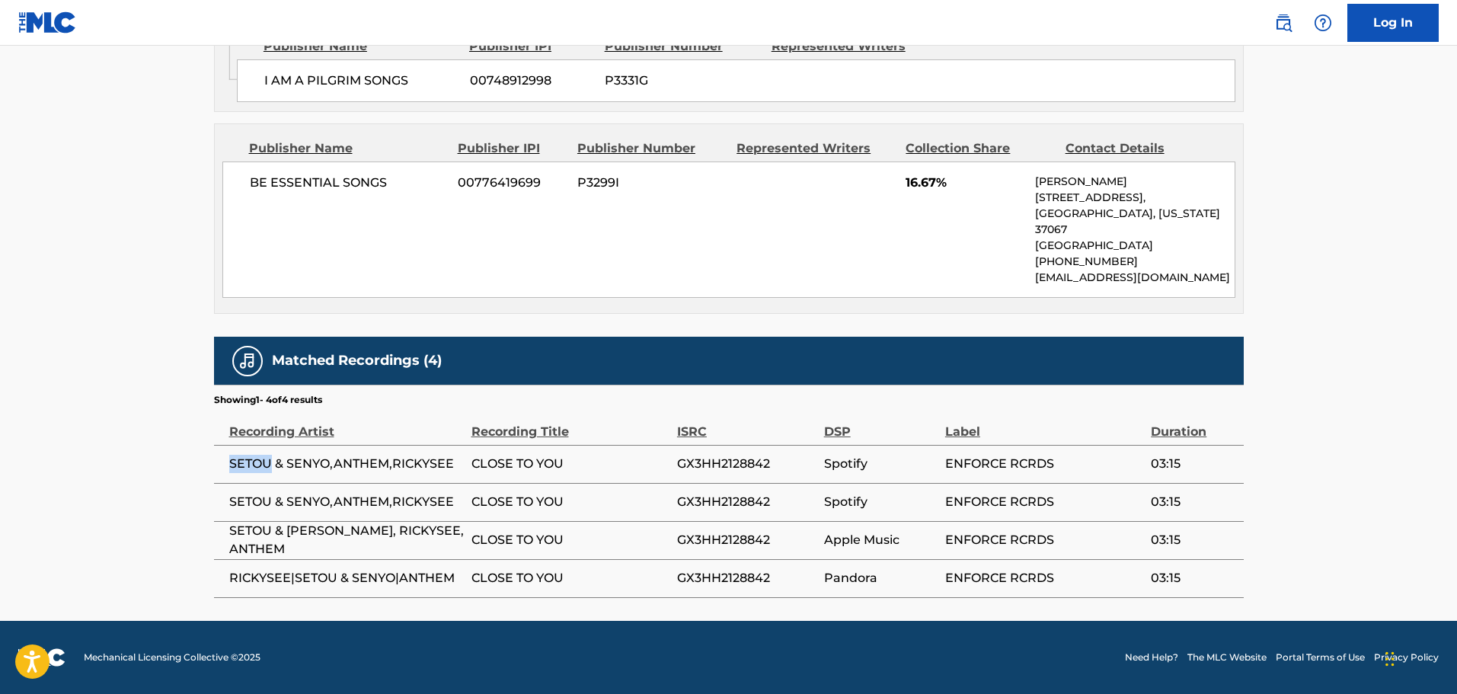
copy span "SETOU"
